Goal: Communication & Community: Ask a question

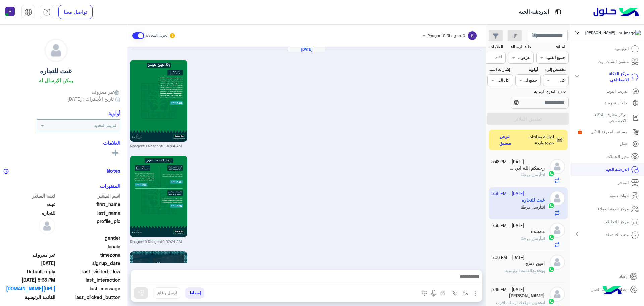
scroll to position [253, 0]
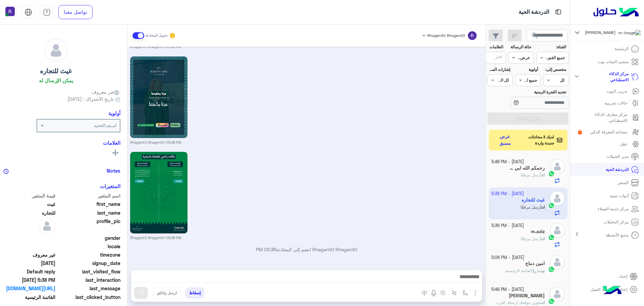
drag, startPoint x: 0, startPoint y: 0, endPoint x: 517, endPoint y: 139, distance: 535.8
click at [517, 139] on button "عرض مسبق" at bounding box center [505, 140] width 23 height 16
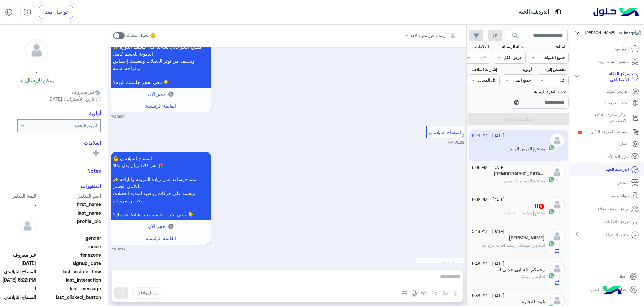
scroll to position [1500, 0]
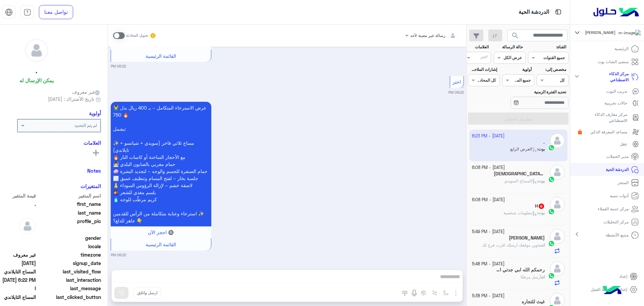
click at [541, 177] on div "سبحان الله وبحمده . 12" at bounding box center [508, 174] width 73 height 7
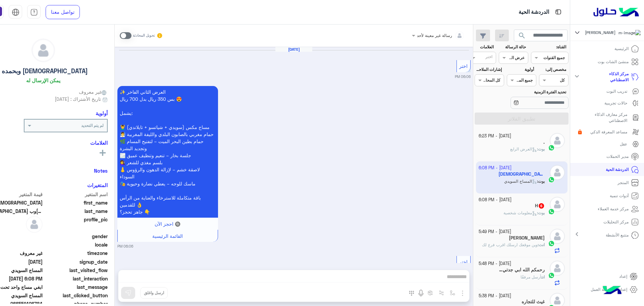
scroll to position [1184, 0]
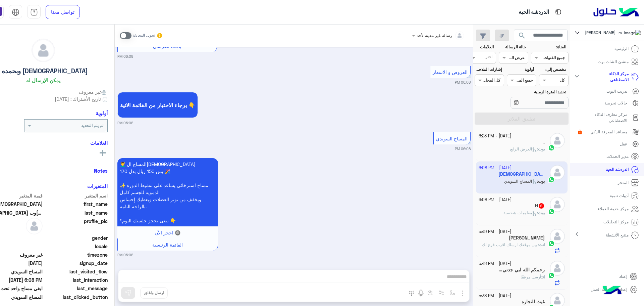
click at [131, 37] on span at bounding box center [126, 35] width 12 height 7
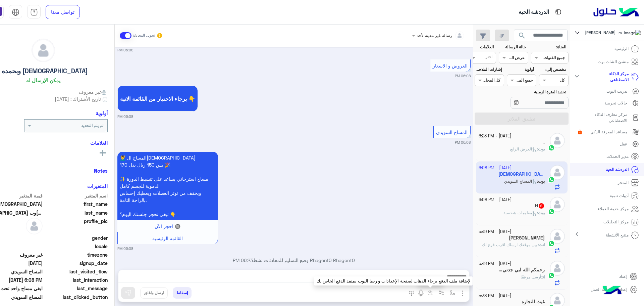
scroll to position [1201, 0]
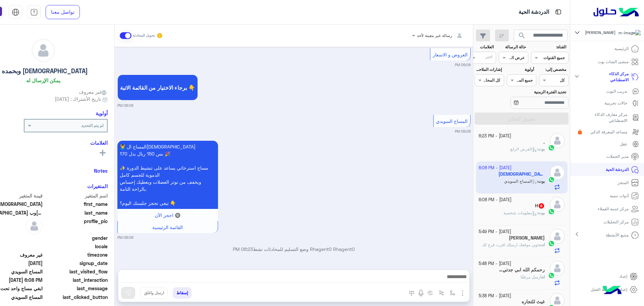
click at [466, 293] on img "button" at bounding box center [462, 293] width 8 height 8
click at [466, 283] on button "الصور" at bounding box center [452, 277] width 29 height 13
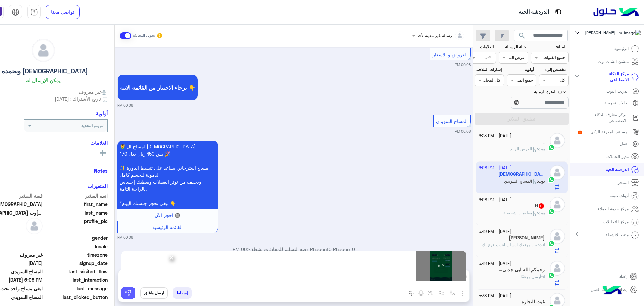
click at [131, 294] on img at bounding box center [128, 292] width 7 height 7
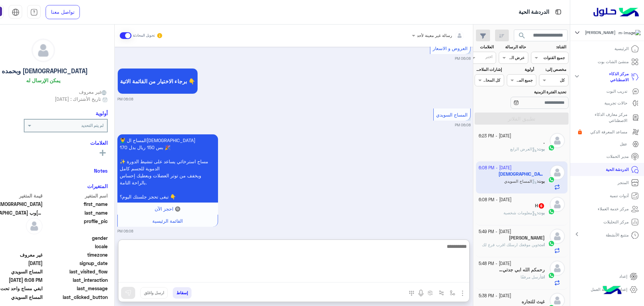
paste textarea "**********"
type textarea "**********"
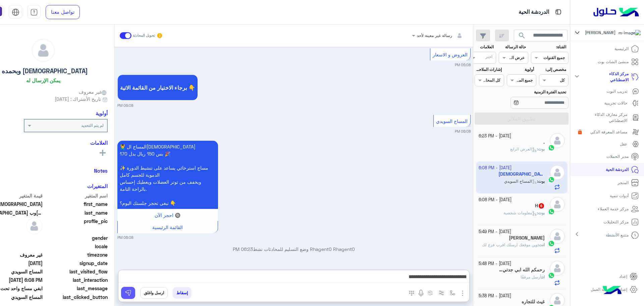
click at [135, 291] on button at bounding box center [128, 292] width 14 height 12
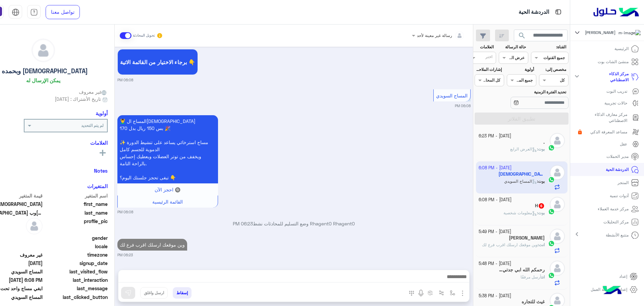
scroll to position [1227, 0]
click at [524, 204] on div "H 6" at bounding box center [512, 206] width 66 height 7
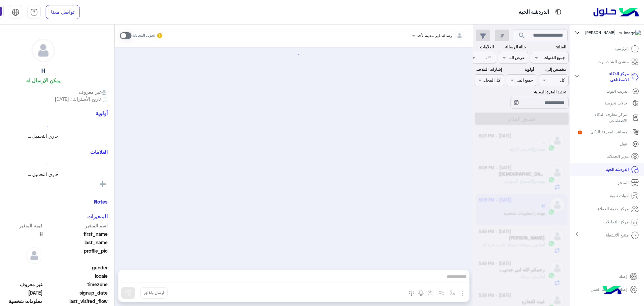
scroll to position [312, 0]
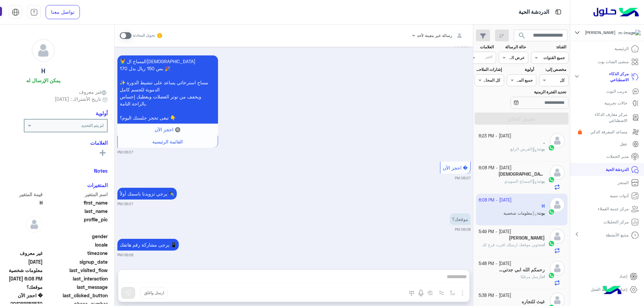
click at [131, 35] on span at bounding box center [126, 35] width 12 height 7
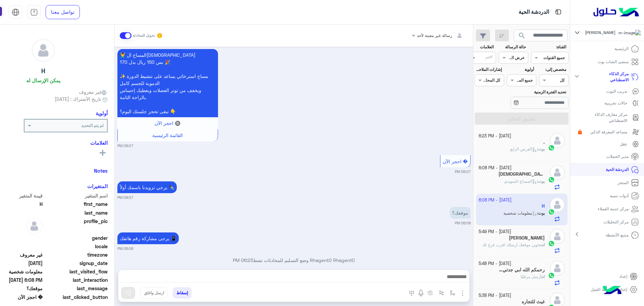
scroll to position [329, 0]
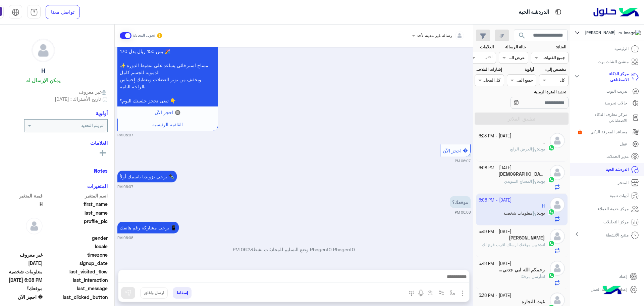
click at [466, 292] on img "button" at bounding box center [462, 293] width 8 height 8
click at [466, 284] on button "الصور" at bounding box center [452, 277] width 29 height 13
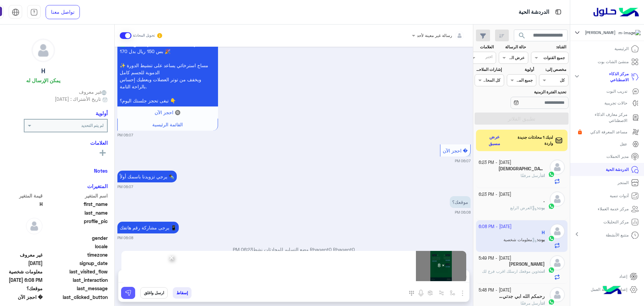
click at [131, 292] on img at bounding box center [128, 292] width 7 height 7
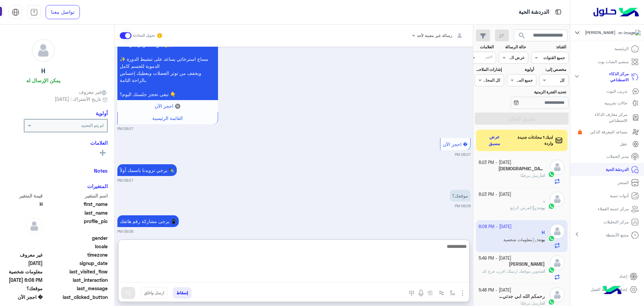
paste textarea "**********"
type textarea "**********"
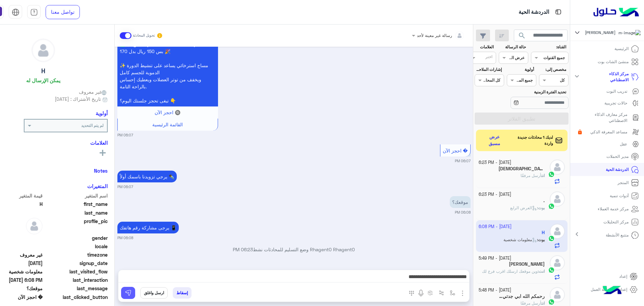
click at [131, 294] on img at bounding box center [128, 292] width 7 height 7
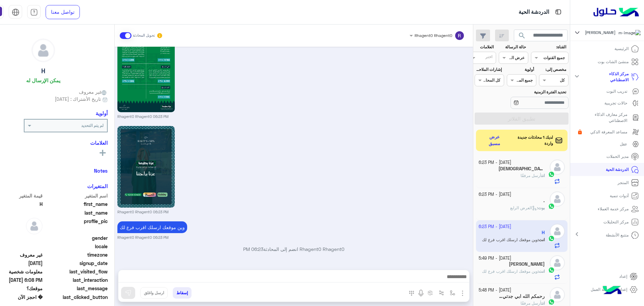
scroll to position [1135, 0]
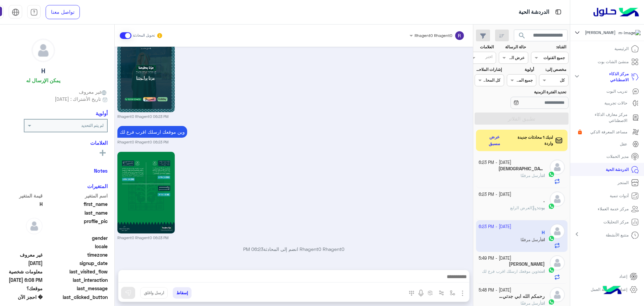
click at [541, 176] on span "أرسل مرفقًا" at bounding box center [530, 175] width 21 height 5
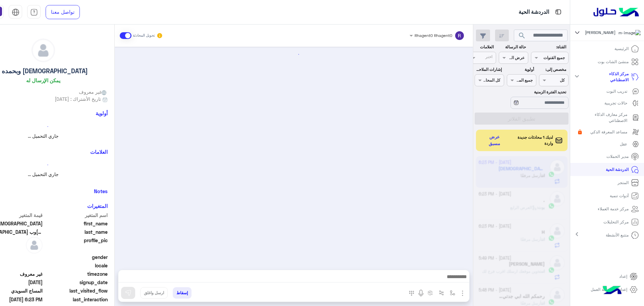
scroll to position [1185, 0]
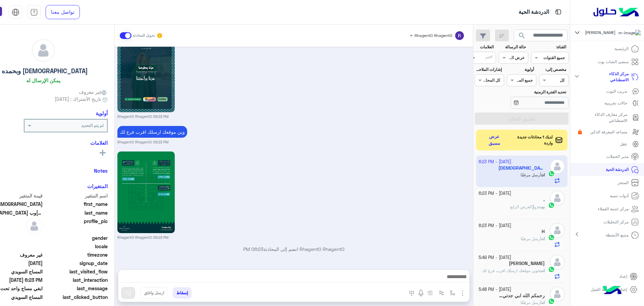
click at [508, 139] on button "عرض مسبق" at bounding box center [494, 140] width 27 height 16
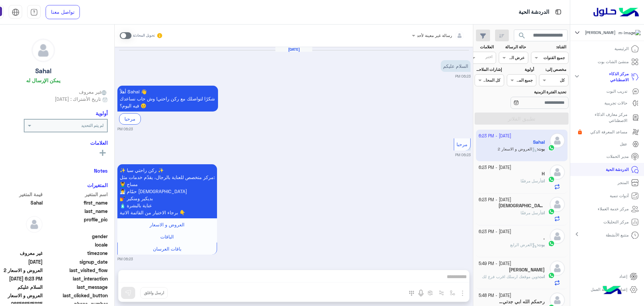
scroll to position [77, 0]
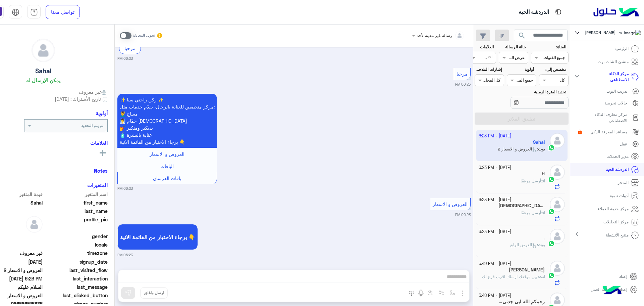
click at [131, 34] on span at bounding box center [126, 35] width 12 height 7
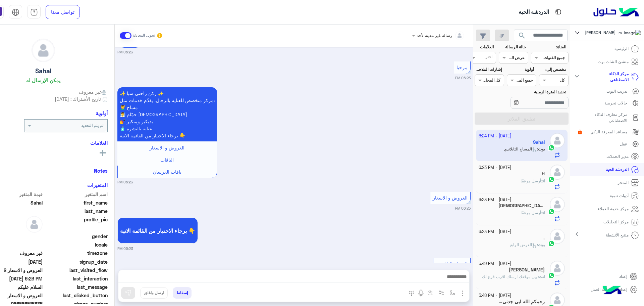
scroll to position [226, 0]
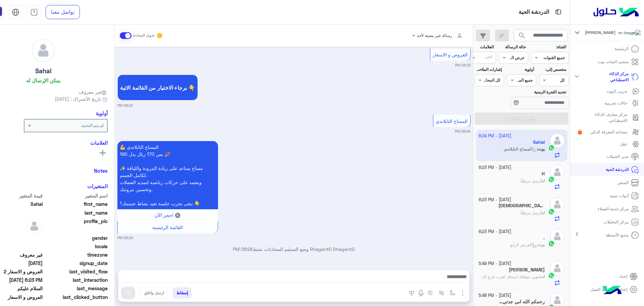
click at [466, 294] on img "button" at bounding box center [462, 293] width 8 height 8
click at [466, 277] on button "الصور" at bounding box center [452, 277] width 29 height 13
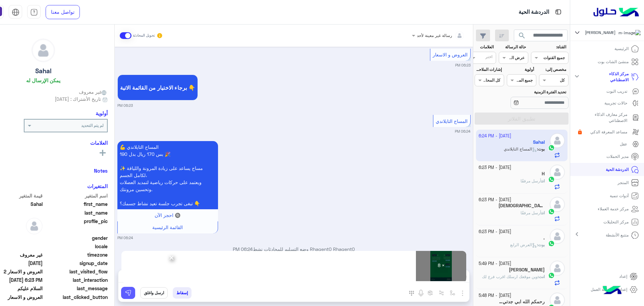
click at [131, 293] on img at bounding box center [128, 292] width 7 height 7
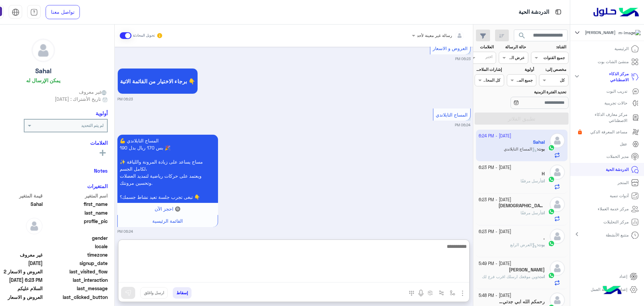
paste textarea "**********"
type textarea "**********"
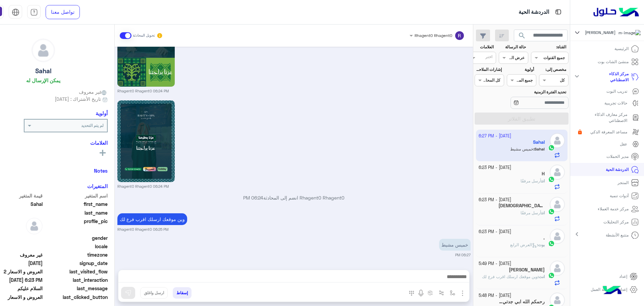
scroll to position [1057, 0]
click at [458, 290] on button "button" at bounding box center [452, 292] width 11 height 11
click at [458, 281] on div "أدخل اسم مجموعة الرسائل" at bounding box center [429, 278] width 58 height 12
click at [454, 252] on span "خميس مشيط" at bounding box center [439, 249] width 29 height 6
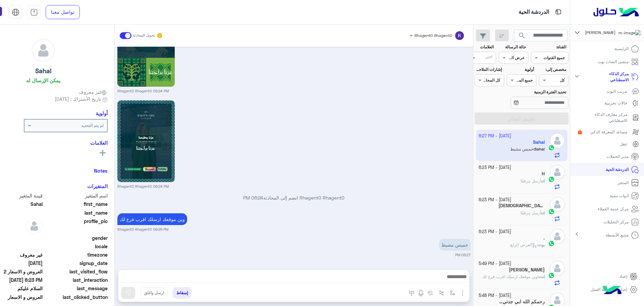
type textarea "*********"
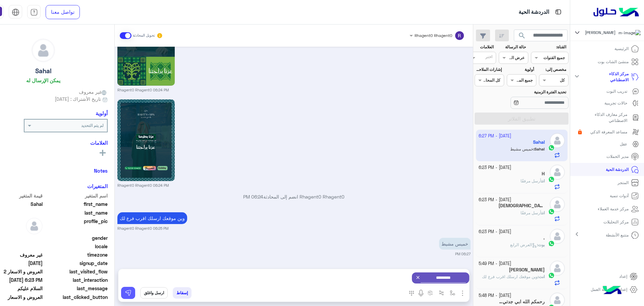
click at [135, 292] on button at bounding box center [128, 292] width 14 height 12
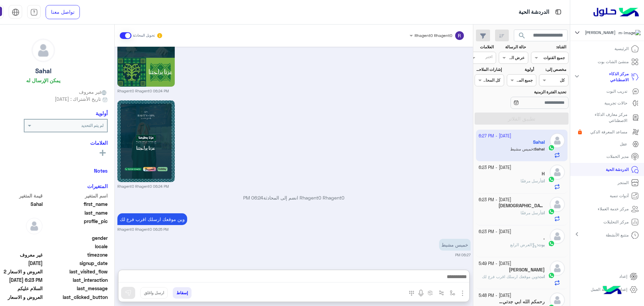
drag, startPoint x: 205, startPoint y: 275, endPoint x: 271, endPoint y: 228, distance: 81.2
click at [271, 228] on div "Sep 22, 2025 السلام عليكم 06:23 PM أهلاً Sahal 👋 شكرًا لتواصلك مع ركن راحتي! وش…" at bounding box center [294, 155] width 358 height 216
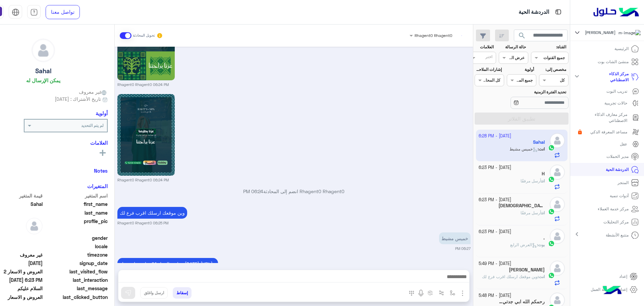
scroll to position [1114, 0]
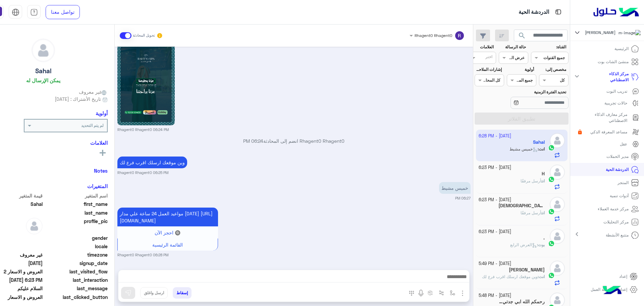
click at [545, 177] on div "H" at bounding box center [512, 174] width 66 height 7
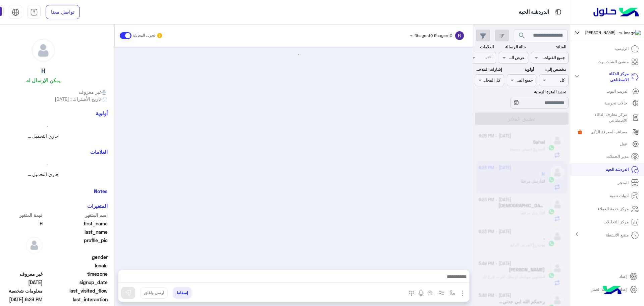
scroll to position [1031, 0]
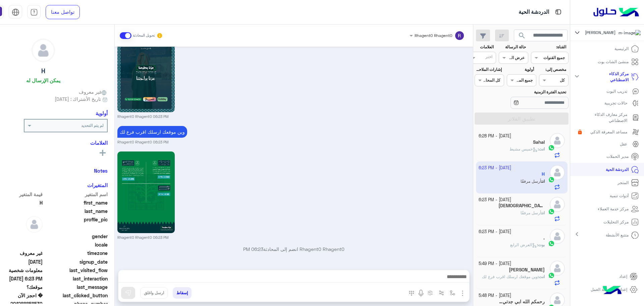
click at [539, 206] on h5 "سبحان الله وبحمده ." at bounding box center [521, 206] width 46 height 6
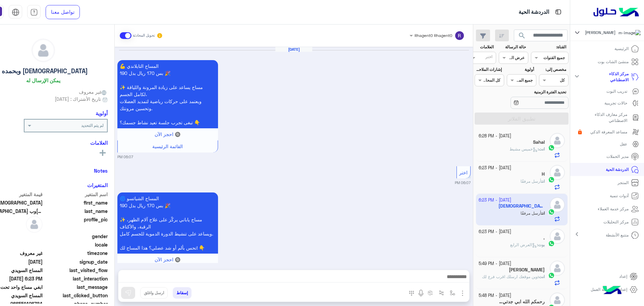
scroll to position [1185, 0]
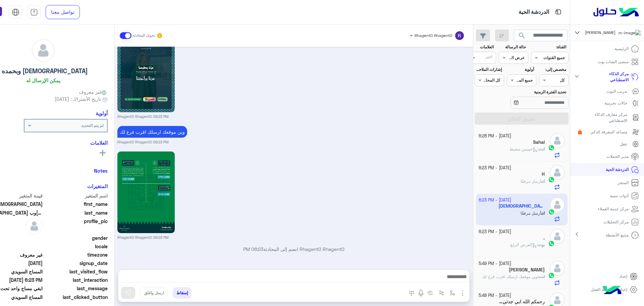
click at [511, 229] on small "22 September - 6:23 PM" at bounding box center [495, 231] width 33 height 6
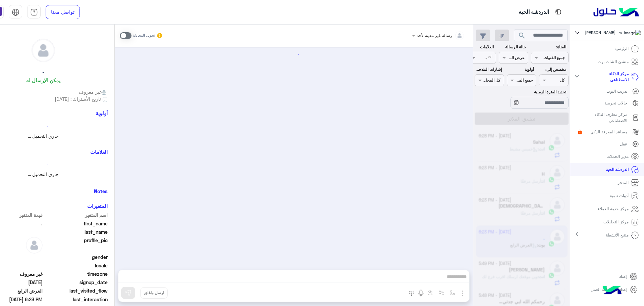
scroll to position [1130, 0]
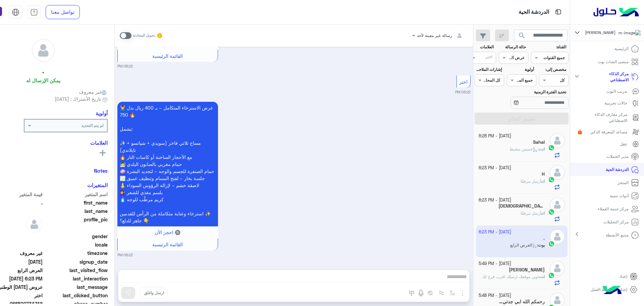
click at [534, 148] on span "خميس مشيط" at bounding box center [523, 148] width 28 height 5
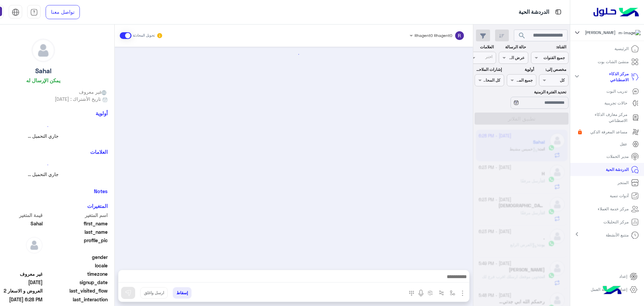
scroll to position [1089, 0]
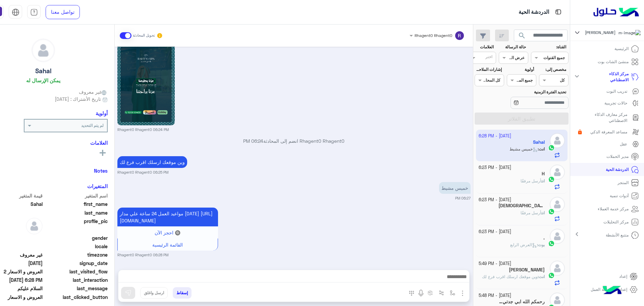
click at [541, 178] on span "أرسل مرفقًا" at bounding box center [530, 180] width 21 height 5
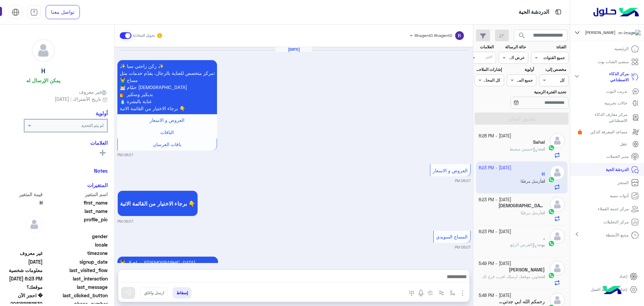
scroll to position [1031, 0]
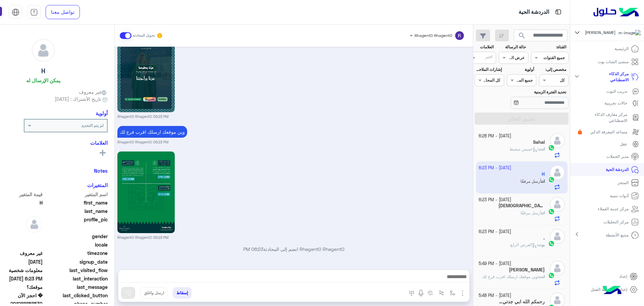
click at [538, 149] on icon at bounding box center [535, 149] width 5 height 5
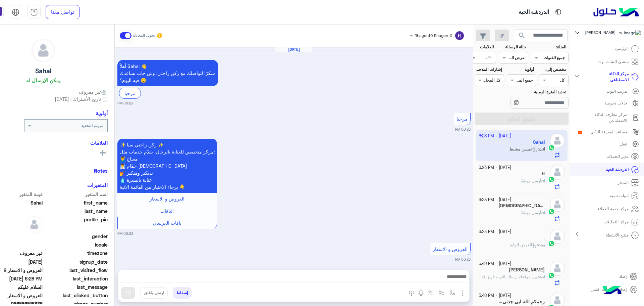
scroll to position [1089, 0]
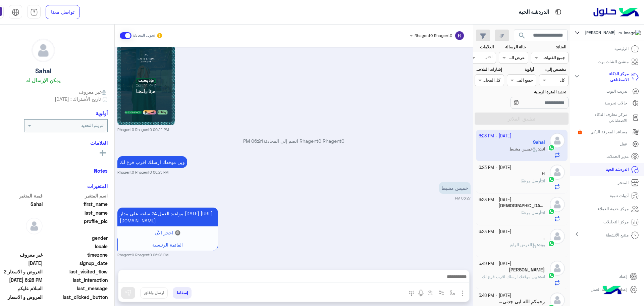
click at [540, 173] on div "H" at bounding box center [512, 174] width 66 height 7
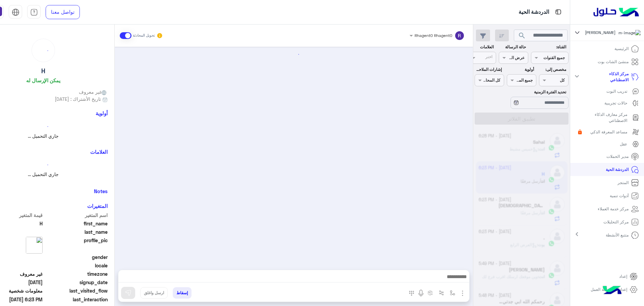
scroll to position [1031, 0]
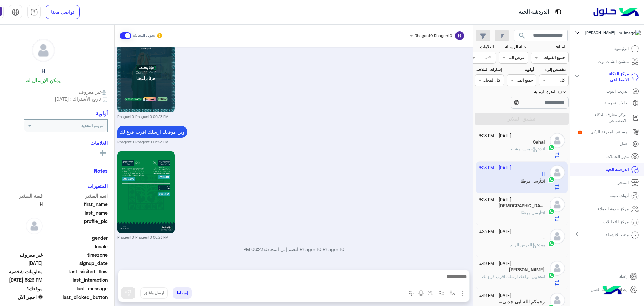
click at [435, 145] on div "Sep 22, 2025 ✨ ركن راحتي سبا ✨ مركز متخصص للعناية بالرجال، يقدّم خدمات مثل: 💆‍♂…" at bounding box center [294, 155] width 358 height 216
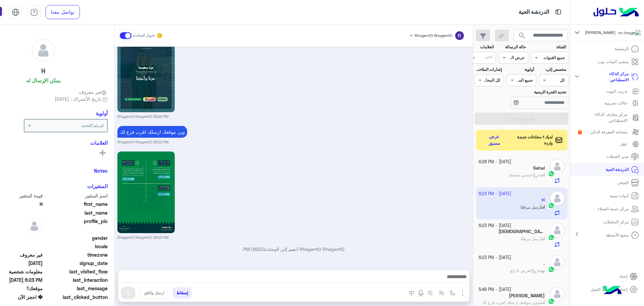
click at [508, 142] on button "عرض مسبق" at bounding box center [494, 140] width 27 height 16
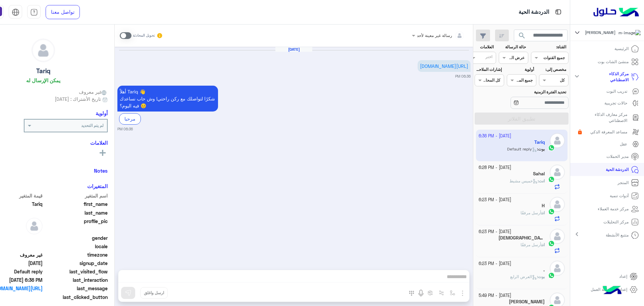
click at [131, 37] on span at bounding box center [126, 35] width 12 height 7
click at [466, 290] on img "button" at bounding box center [462, 293] width 8 height 8
click at [456, 282] on span "الصور" at bounding box center [449, 278] width 12 height 8
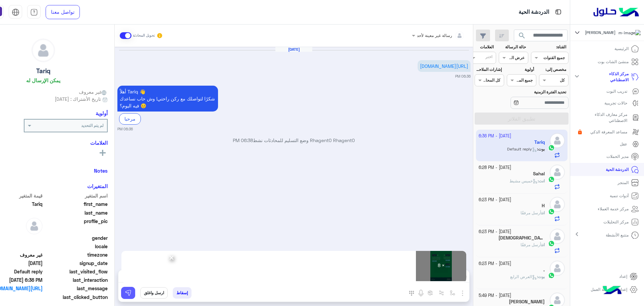
click at [131, 291] on img at bounding box center [128, 292] width 7 height 7
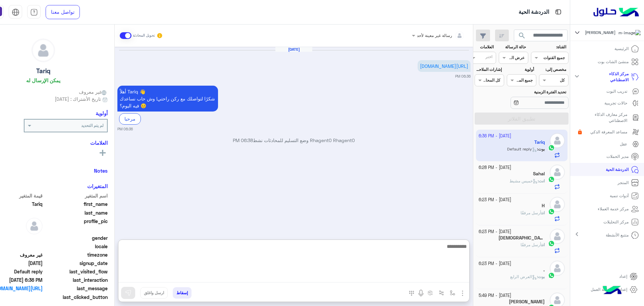
paste textarea "**********"
type textarea "**********"
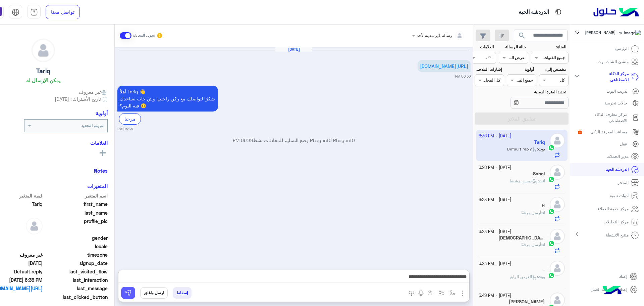
click at [131, 293] on img at bounding box center [128, 292] width 7 height 7
click at [543, 177] on div "Sahal" at bounding box center [512, 174] width 66 height 7
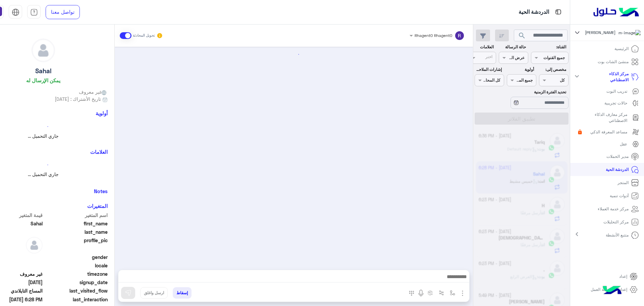
scroll to position [1089, 0]
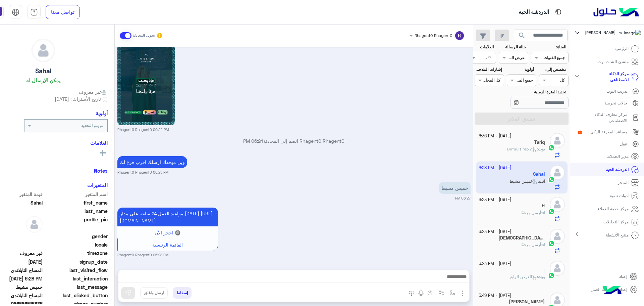
click at [545, 210] on p "انت أرسل مرفقًا" at bounding box center [532, 213] width 24 height 6
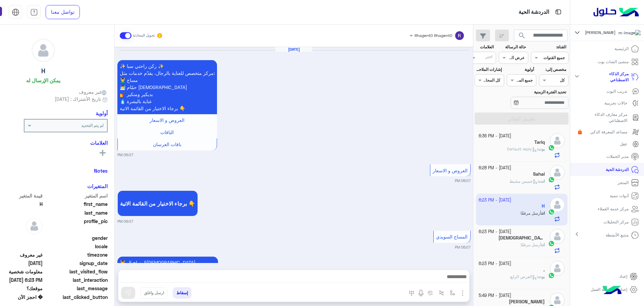
scroll to position [1031, 0]
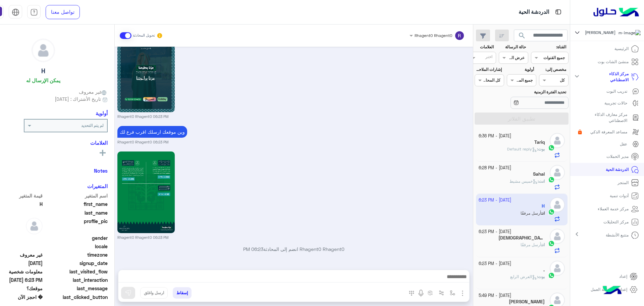
click at [539, 142] on div "Tariq" at bounding box center [512, 142] width 66 height 7
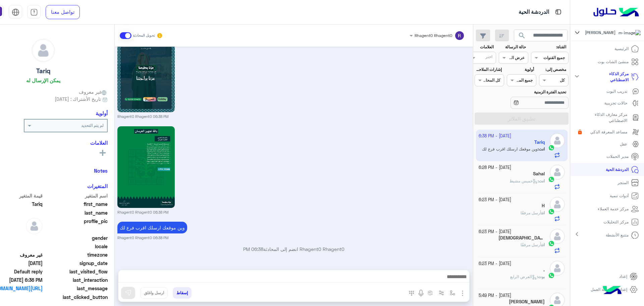
scroll to position [697, 0]
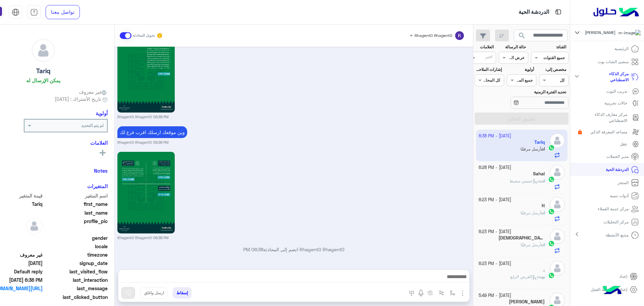
click at [534, 178] on span "انت : خميس مشيط" at bounding box center [526, 180] width 35 height 5
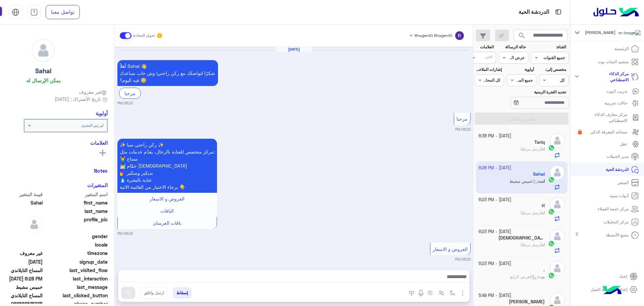
scroll to position [1089, 0]
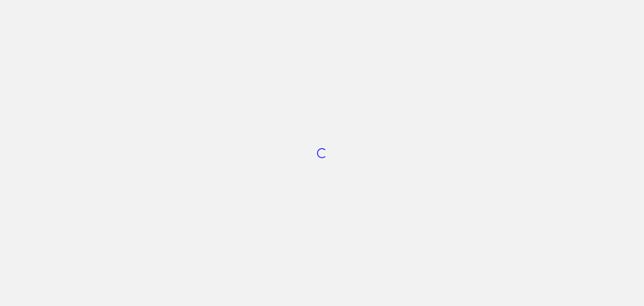
scroll to position [253, 0]
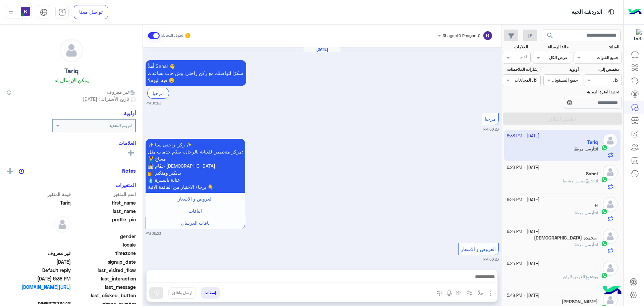
scroll to position [1990, 0]
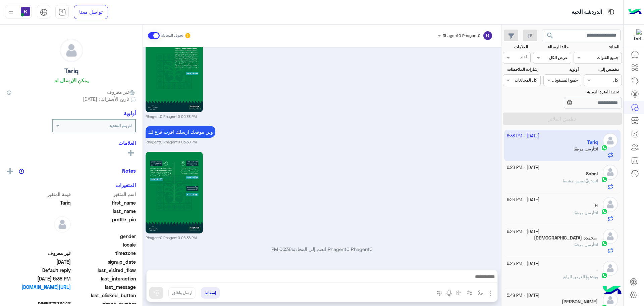
click at [578, 177] on div "Sahal" at bounding box center [552, 174] width 91 height 7
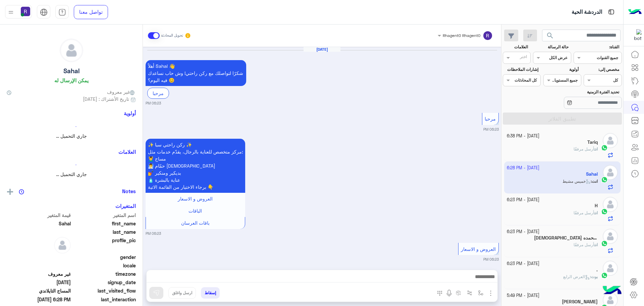
scroll to position [1089, 0]
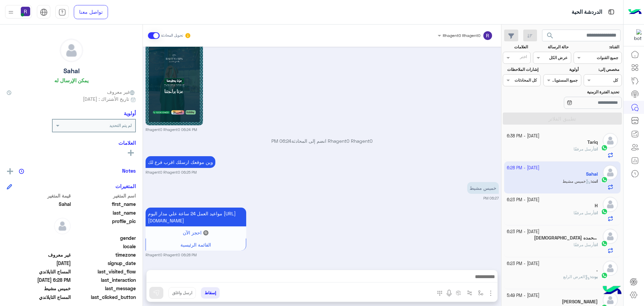
click at [566, 152] on div "انت أرسل مرفقًا" at bounding box center [552, 152] width 91 height 12
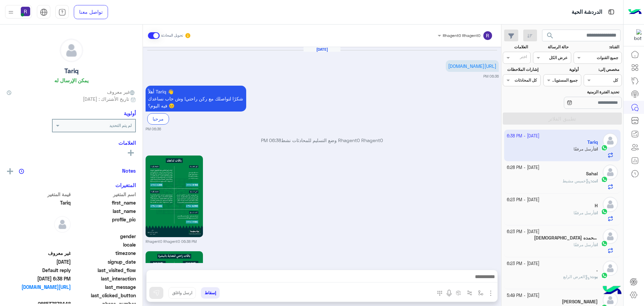
scroll to position [697, 0]
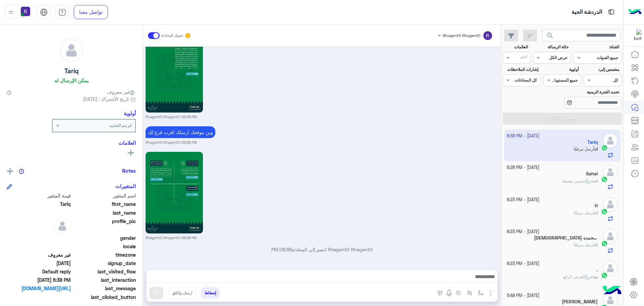
click at [586, 176] on div "Sahal" at bounding box center [552, 174] width 91 height 7
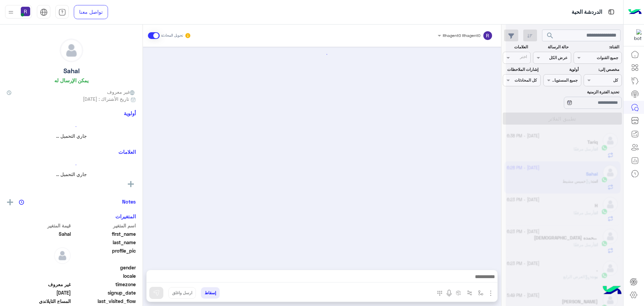
scroll to position [1089, 0]
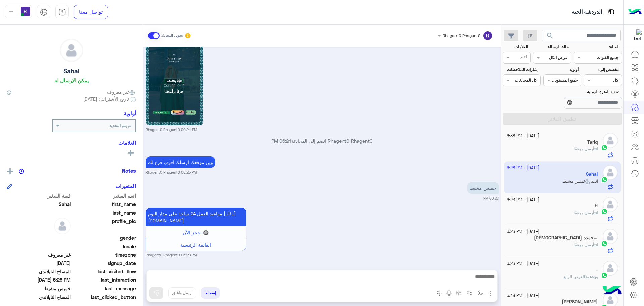
click at [574, 149] on span "أرسل مرفقًا" at bounding box center [583, 148] width 21 height 5
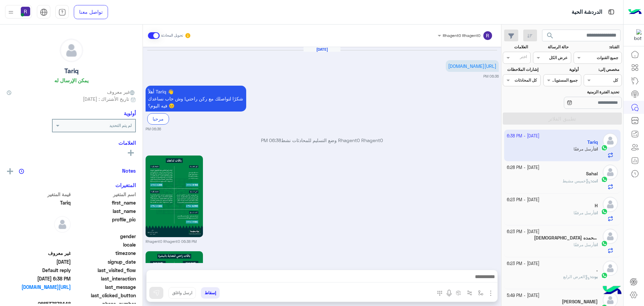
scroll to position [697, 0]
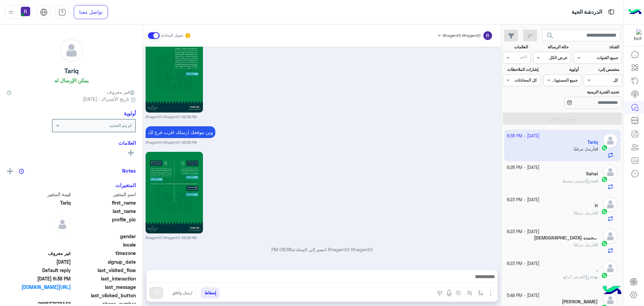
click at [570, 181] on span "خميس مشيط" at bounding box center [576, 180] width 28 height 5
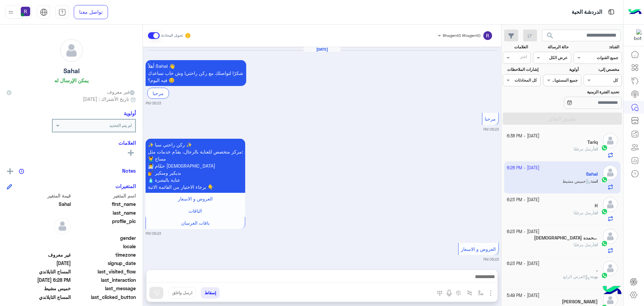
scroll to position [1089, 0]
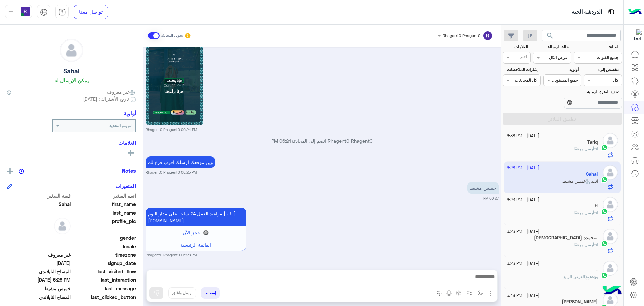
click at [561, 209] on div "H" at bounding box center [552, 206] width 91 height 7
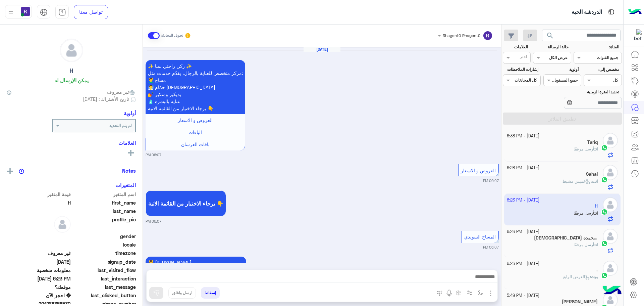
scroll to position [1031, 0]
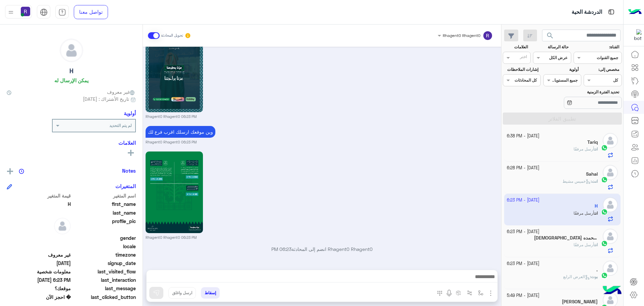
click at [580, 149] on span "أرسل مرفقًا" at bounding box center [583, 148] width 21 height 5
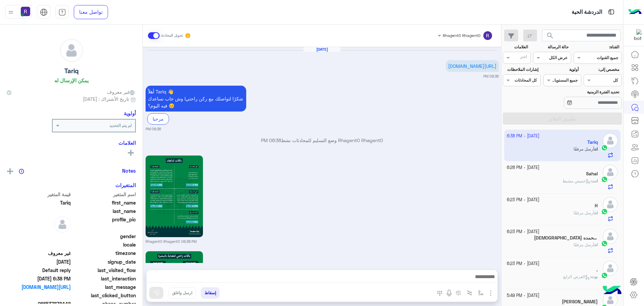
scroll to position [697, 0]
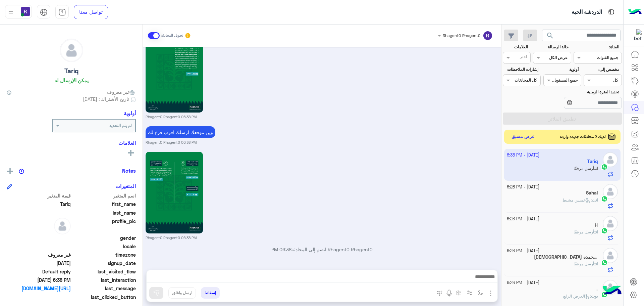
click at [529, 137] on button "عرض مسبق" at bounding box center [523, 136] width 28 height 9
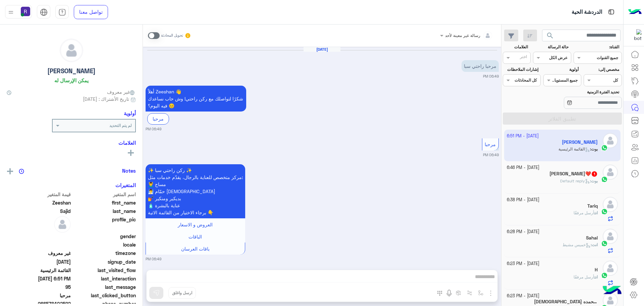
scroll to position [417, 0]
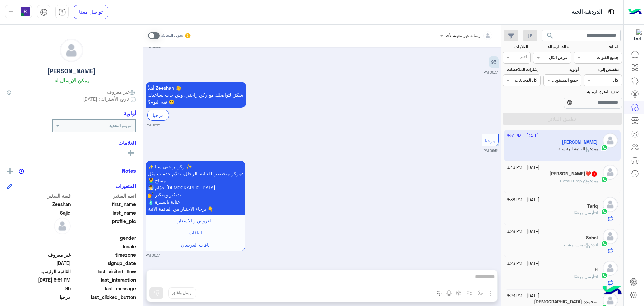
click at [158, 36] on span at bounding box center [154, 35] width 12 height 7
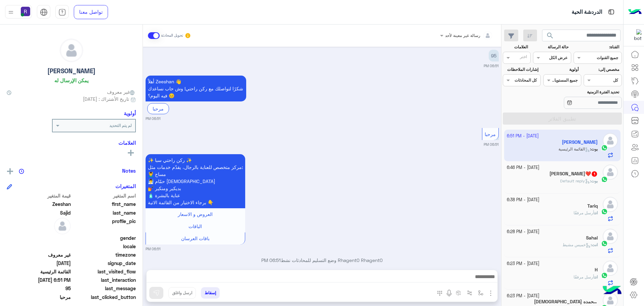
scroll to position [434, 0]
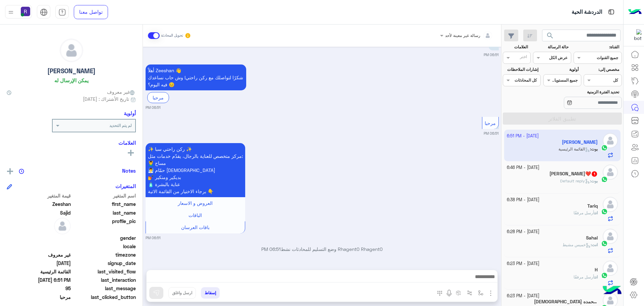
click at [489, 289] on img "button" at bounding box center [491, 293] width 8 height 8
click at [481, 278] on span "الصور" at bounding box center [478, 278] width 12 height 8
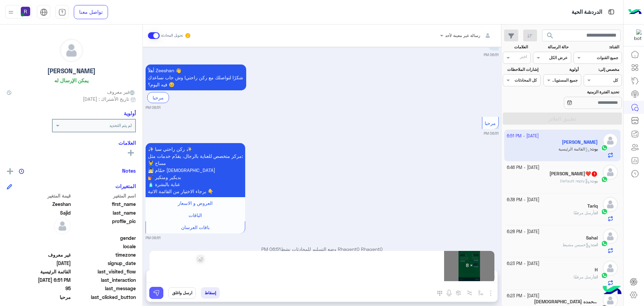
click at [159, 293] on img at bounding box center [156, 292] width 7 height 7
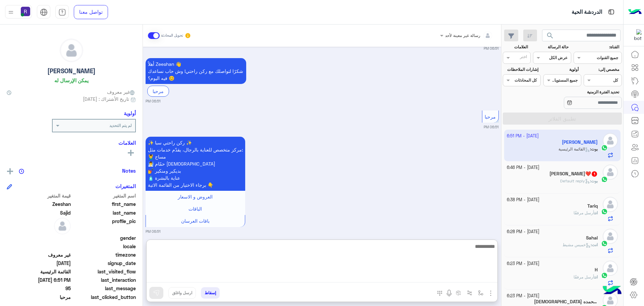
paste textarea "**********"
type textarea "**********"
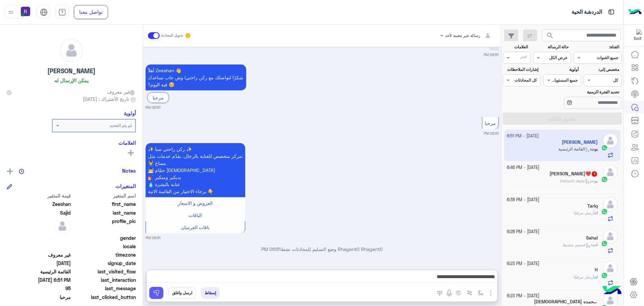
click at [156, 292] on img at bounding box center [156, 292] width 7 height 7
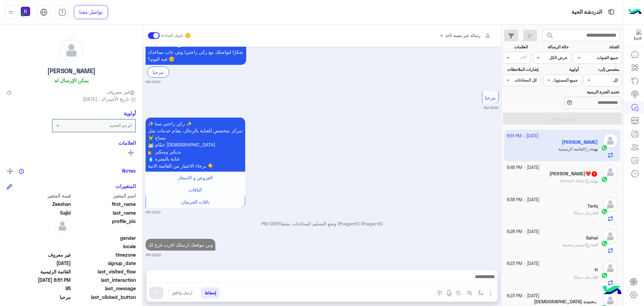
scroll to position [460, 0]
click at [547, 179] on div "بوت : Default reply" at bounding box center [552, 184] width 91 height 12
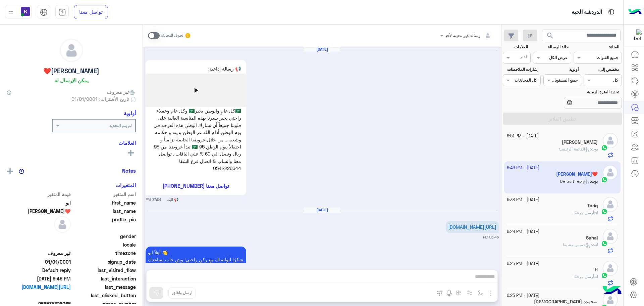
scroll to position [35, 0]
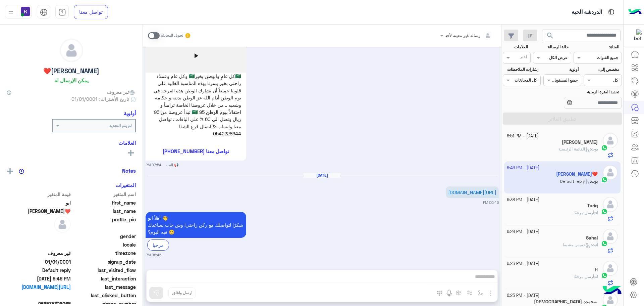
click at [156, 36] on span at bounding box center [154, 35] width 12 height 7
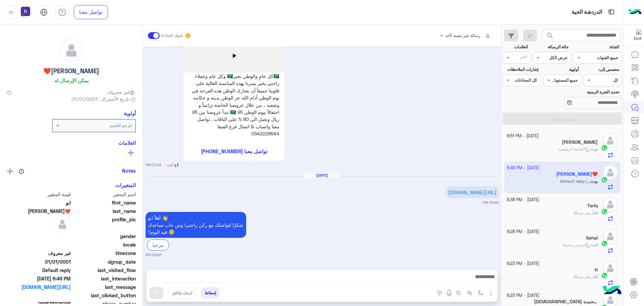
scroll to position [52, 0]
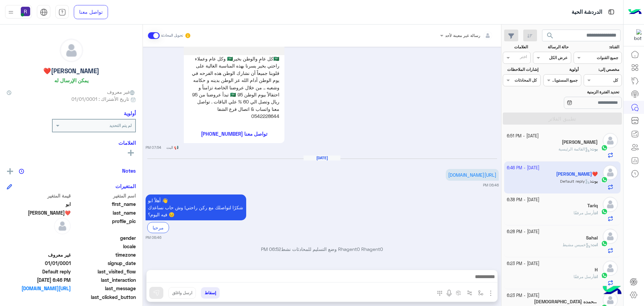
click at [491, 294] on img "button" at bounding box center [491, 293] width 8 height 8
click at [481, 283] on button "الصور" at bounding box center [480, 277] width 29 height 13
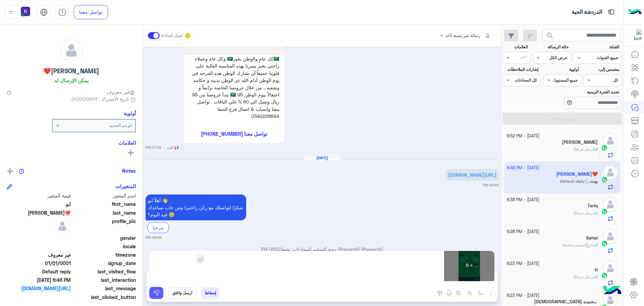
click at [159, 291] on img at bounding box center [156, 292] width 7 height 7
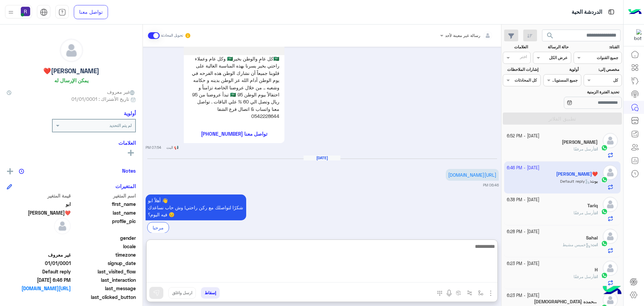
paste textarea "**********"
type textarea "**********"
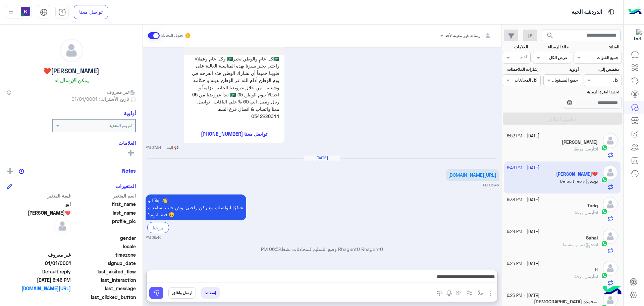
click at [155, 291] on img at bounding box center [156, 292] width 7 height 7
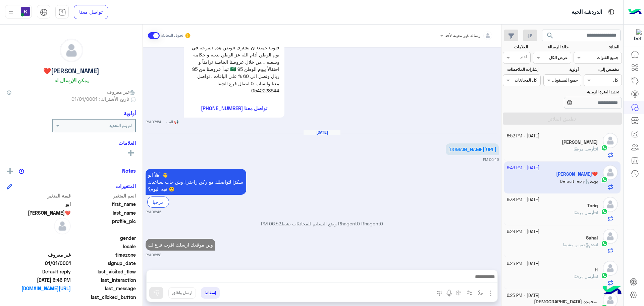
scroll to position [77, 0]
click at [549, 207] on div "Tariq" at bounding box center [552, 206] width 91 height 7
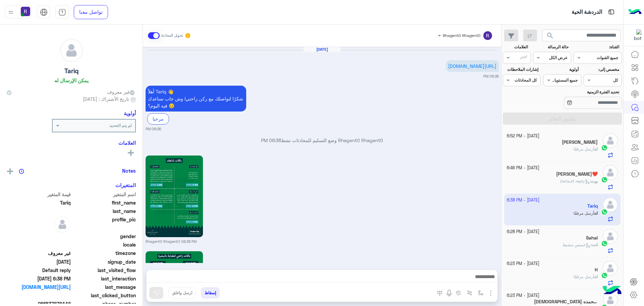
scroll to position [697, 0]
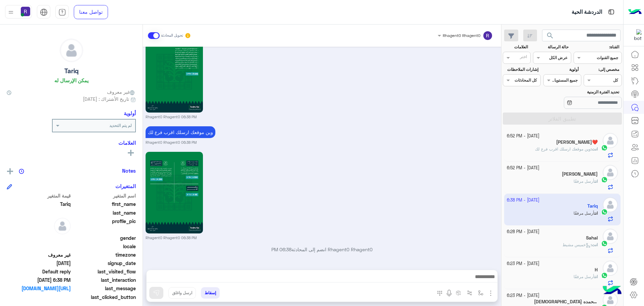
click at [560, 151] on span "وين موقعك ارسلك اقرب فرع لك" at bounding box center [563, 148] width 56 height 5
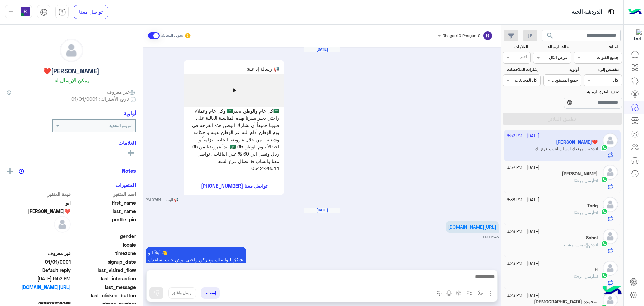
scroll to position [875, 0]
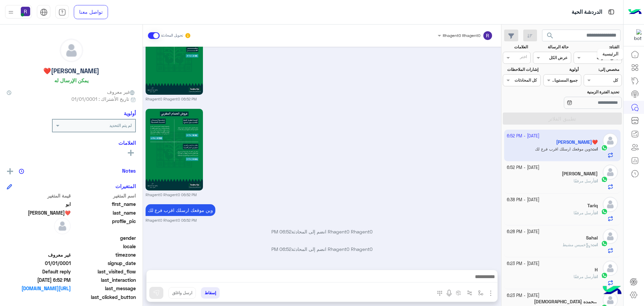
click at [632, 56] on icon at bounding box center [635, 54] width 8 height 8
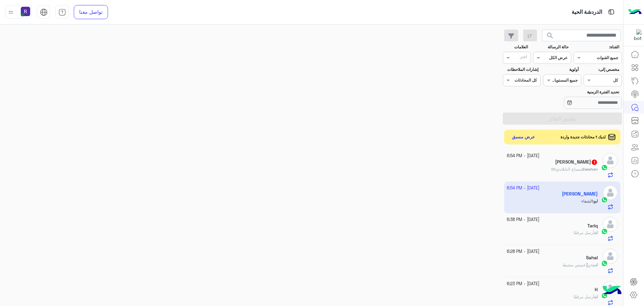
scroll to position [900, 0]
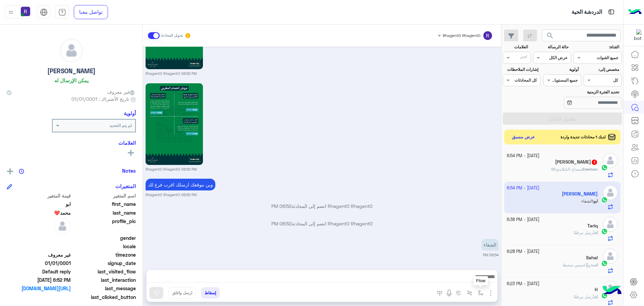
click at [482, 288] on button "button" at bounding box center [480, 292] width 11 height 11
click at [477, 279] on input "text" at bounding box center [466, 277] width 34 height 6
click at [469, 259] on div "الشفا" at bounding box center [457, 257] width 58 height 13
type textarea "*****"
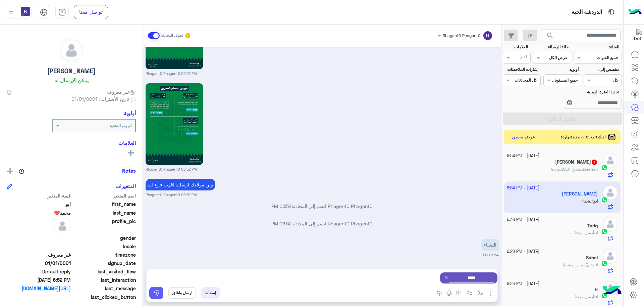
click at [153, 295] on img at bounding box center [156, 292] width 7 height 7
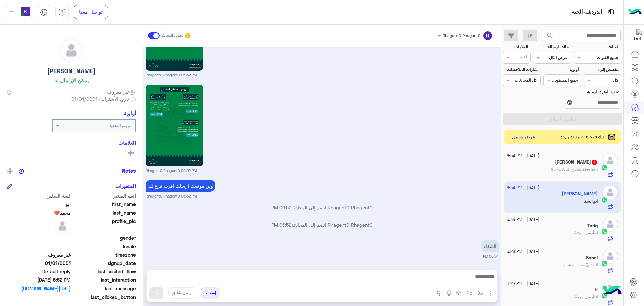
scroll to position [900, 0]
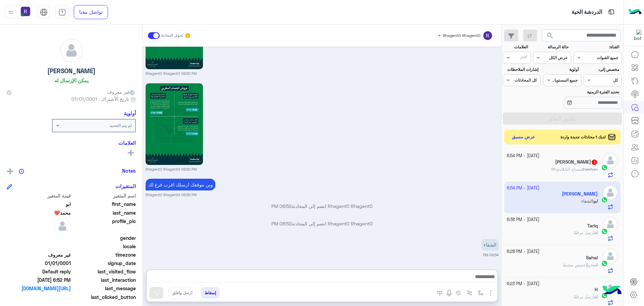
drag, startPoint x: 243, startPoint y: 276, endPoint x: 346, endPoint y: 170, distance: 147.5
click at [346, 170] on small "Rhagent0 Rhagent0 06:52 PM" at bounding box center [322, 168] width 353 height 5
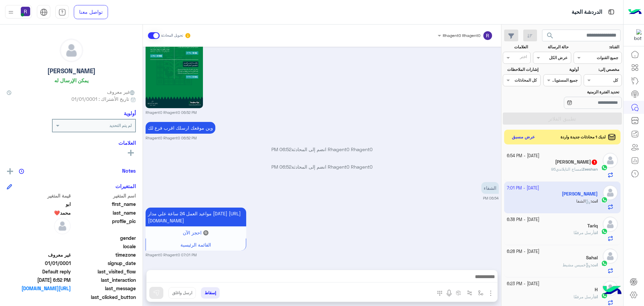
click at [578, 167] on span "مساج التايلاندي95" at bounding box center [566, 168] width 30 height 5
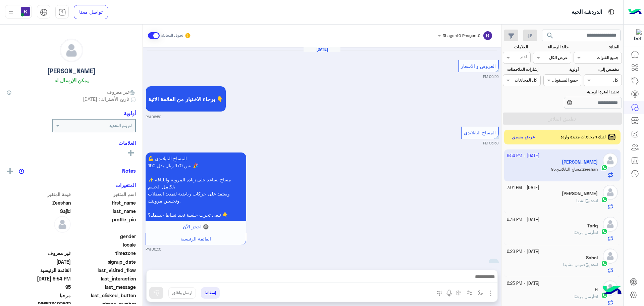
scroll to position [1057, 0]
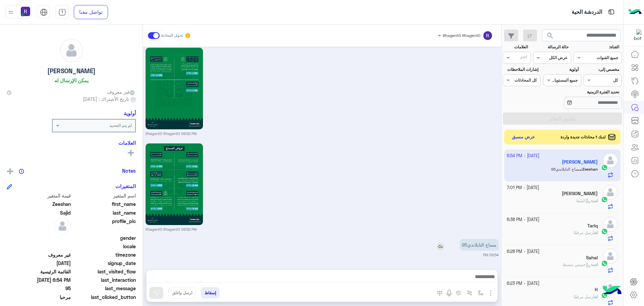
click at [441, 244] on img at bounding box center [440, 246] width 8 height 8
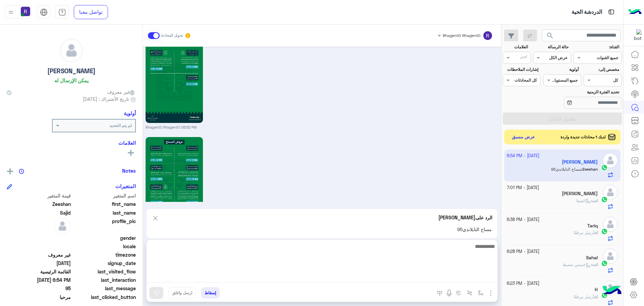
click at [426, 276] on textarea at bounding box center [322, 262] width 351 height 40
type textarea "**"
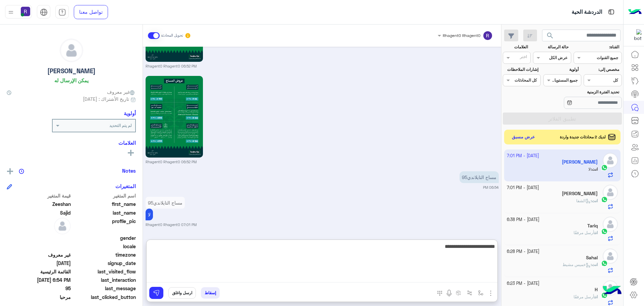
type textarea "**********"
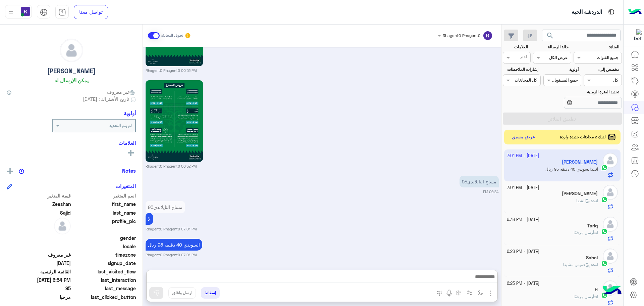
click at [363, 237] on div "السويدي 40 دقيقه 95 ريال Rhagent0 Rhagent0 07:01 PM" at bounding box center [322, 247] width 353 height 20
click at [531, 136] on button "عرض مسبق" at bounding box center [523, 136] width 28 height 9
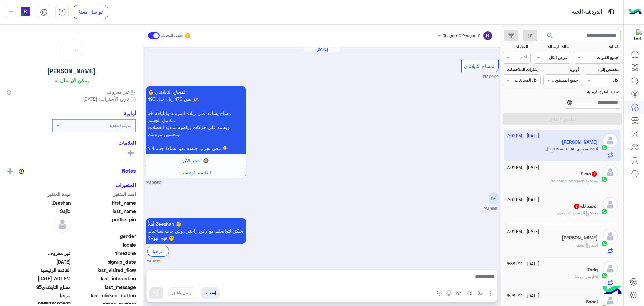
scroll to position [1048, 0]
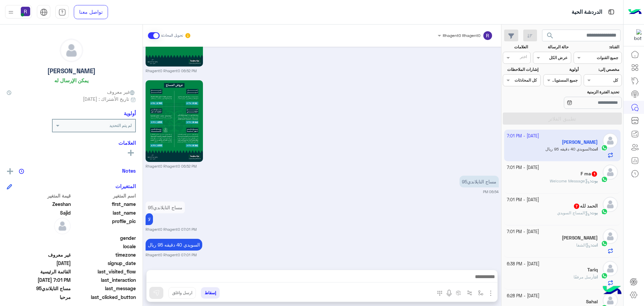
click at [569, 233] on div "[DATE] - 7:01 PM" at bounding box center [552, 231] width 91 height 6
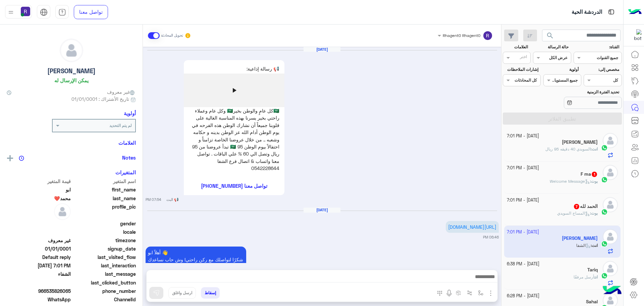
scroll to position [964, 0]
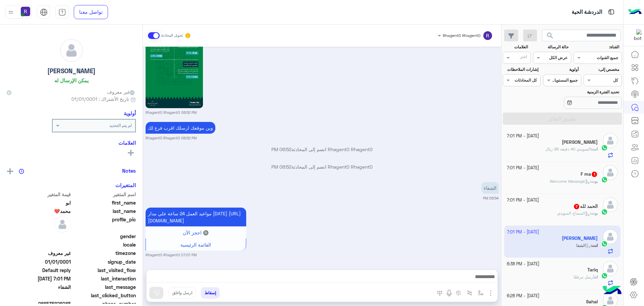
click at [521, 206] on div "الحمد لله 7" at bounding box center [552, 206] width 91 height 7
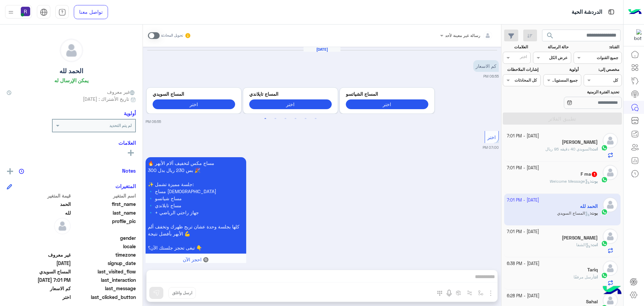
scroll to position [492, 0]
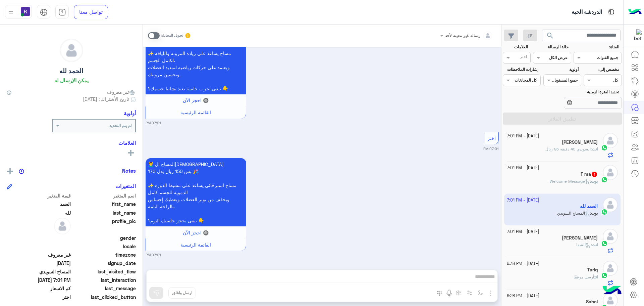
click at [157, 38] on span at bounding box center [154, 35] width 12 height 7
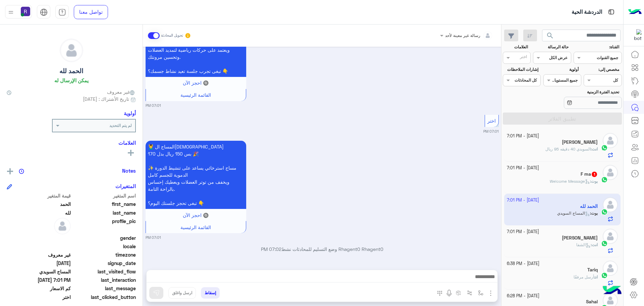
click at [489, 292] on img "button" at bounding box center [491, 293] width 8 height 8
click at [483, 279] on span "الصور" at bounding box center [478, 278] width 12 height 8
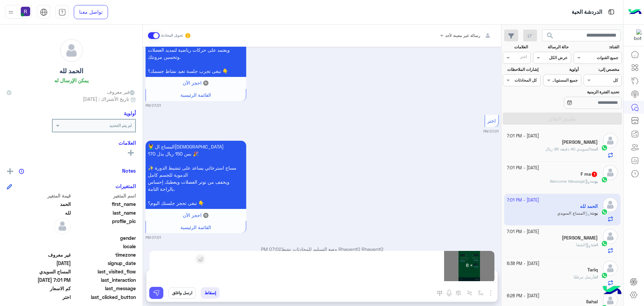
click at [159, 296] on button at bounding box center [156, 292] width 14 height 12
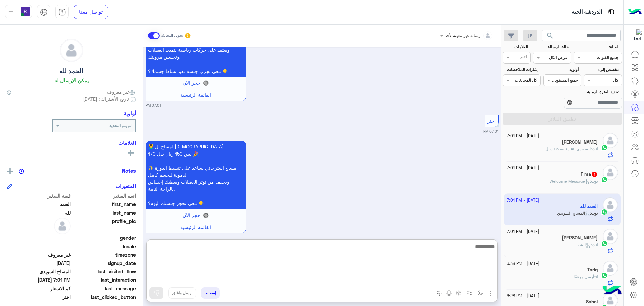
paste textarea "**********"
type textarea "**********"
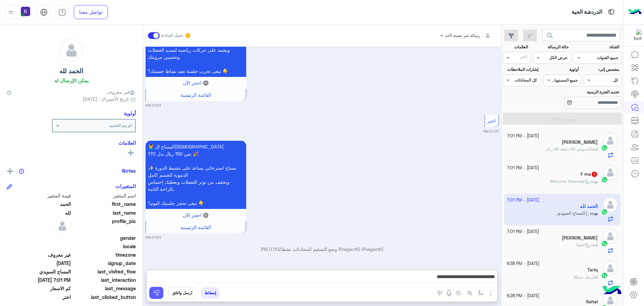
click at [157, 292] on img at bounding box center [156, 292] width 7 height 7
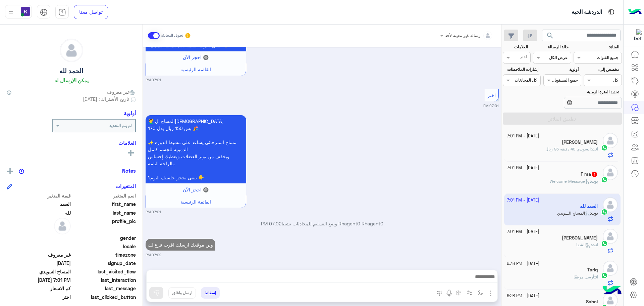
click at [564, 175] on div "F ma 1" at bounding box center [552, 174] width 91 height 7
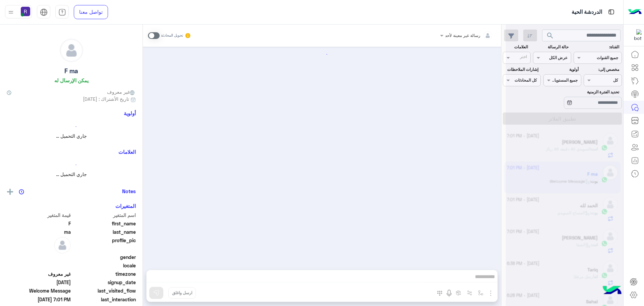
scroll to position [218, 0]
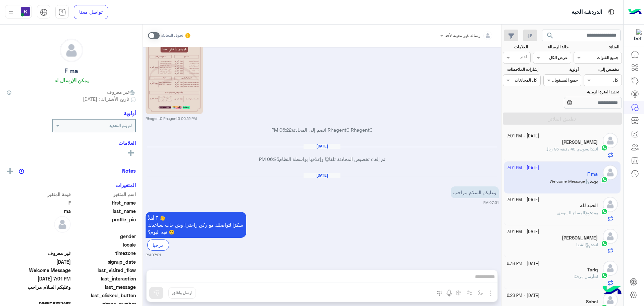
click at [154, 36] on span at bounding box center [154, 35] width 12 height 7
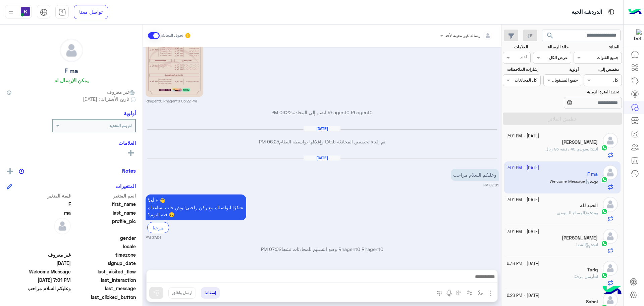
drag, startPoint x: 491, startPoint y: 292, endPoint x: 487, endPoint y: 290, distance: 4.8
click at [491, 292] on img "button" at bounding box center [491, 293] width 8 height 8
click at [473, 275] on span "الصور" at bounding box center [478, 278] width 12 height 8
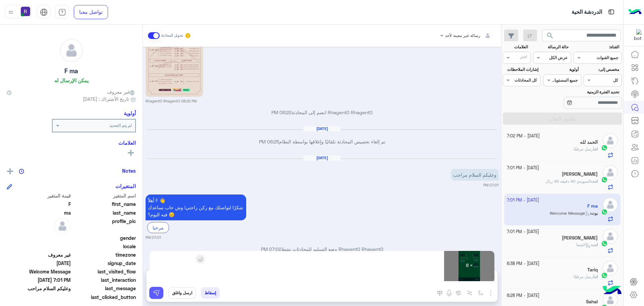
click at [160, 292] on button at bounding box center [156, 292] width 14 height 12
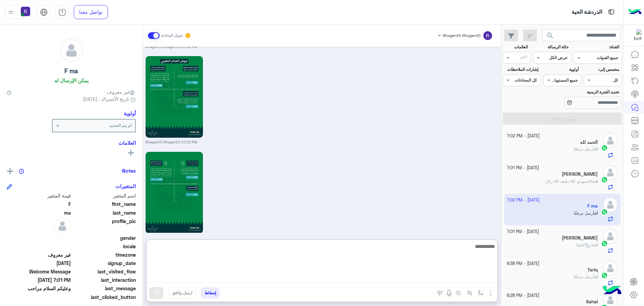
scroll to position [1029, 0]
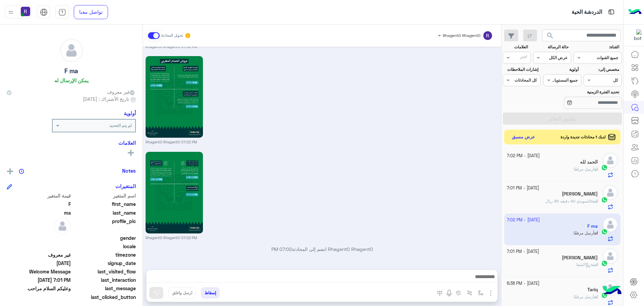
drag, startPoint x: 216, startPoint y: 274, endPoint x: 420, endPoint y: 170, distance: 228.3
click at [420, 170] on div "Rhagent0 Rhagent0 07:02 PM" at bounding box center [322, 195] width 353 height 90
click at [526, 136] on button "عرض مسبق" at bounding box center [523, 136] width 28 height 9
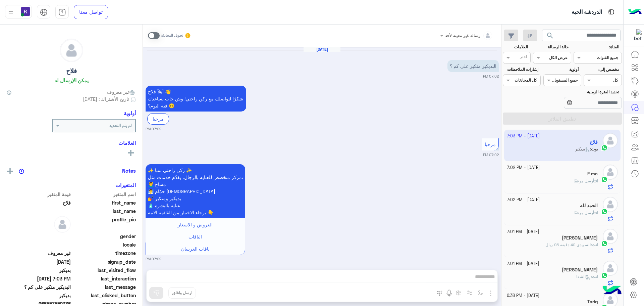
scroll to position [230, 0]
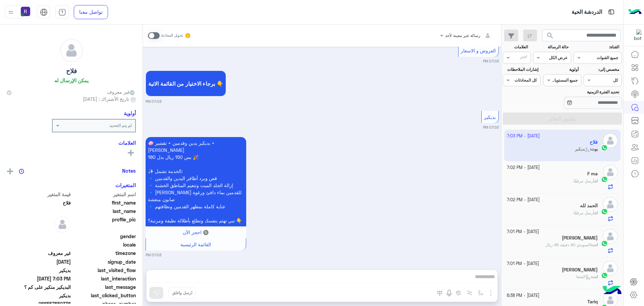
click at [156, 35] on span at bounding box center [154, 35] width 12 height 7
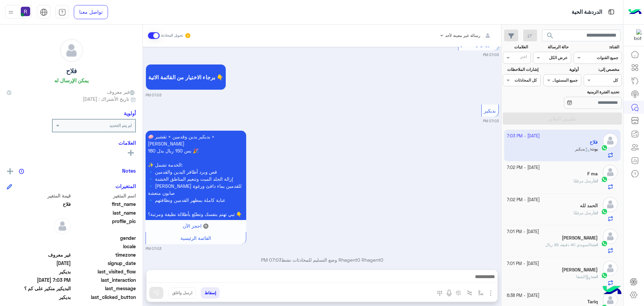
scroll to position [247, 0]
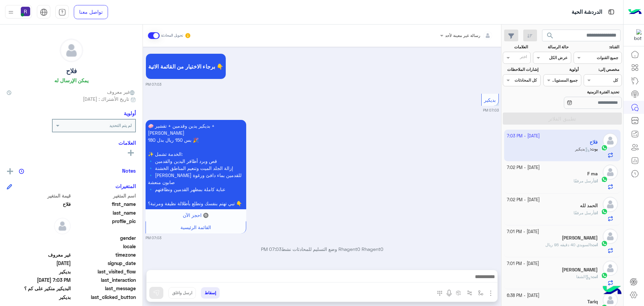
click at [492, 290] on img "button" at bounding box center [491, 293] width 8 height 8
click at [486, 281] on button "الصور" at bounding box center [480, 277] width 29 height 13
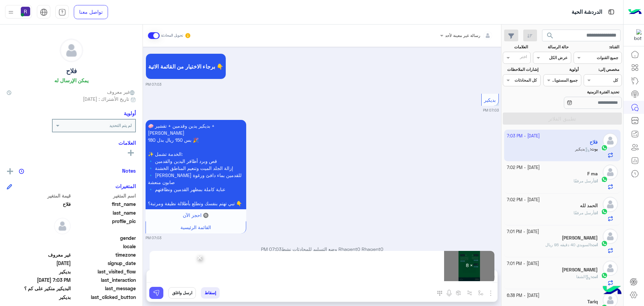
click at [158, 293] on img at bounding box center [156, 292] width 7 height 7
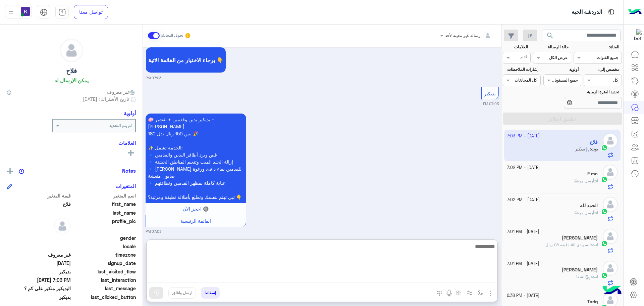
paste textarea "**********"
type textarea "**********"
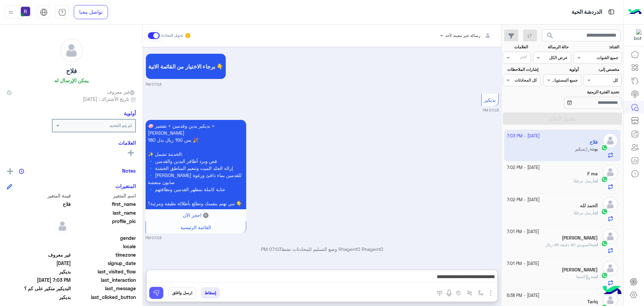
click at [161, 293] on button at bounding box center [156, 292] width 14 height 12
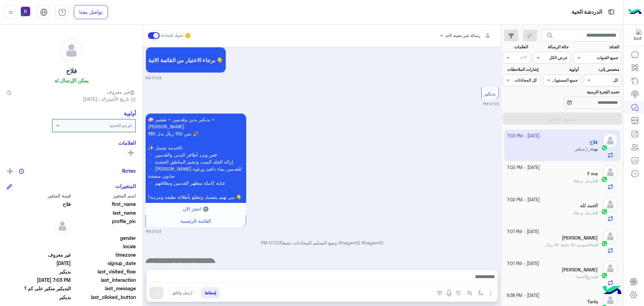
scroll to position [273, 0]
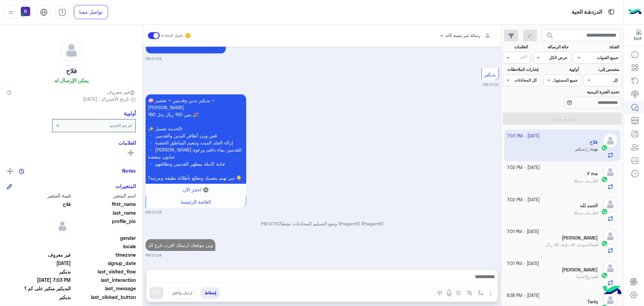
click at [567, 182] on div "انت أرسل مرفقًا" at bounding box center [552, 184] width 91 height 12
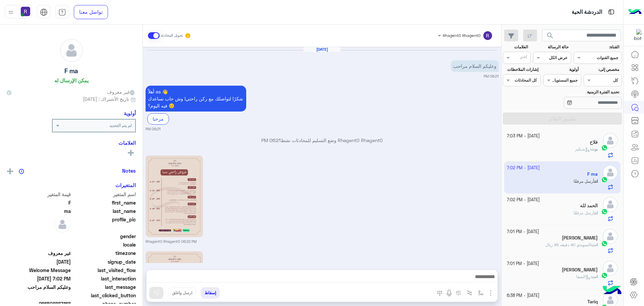
scroll to position [1016, 0]
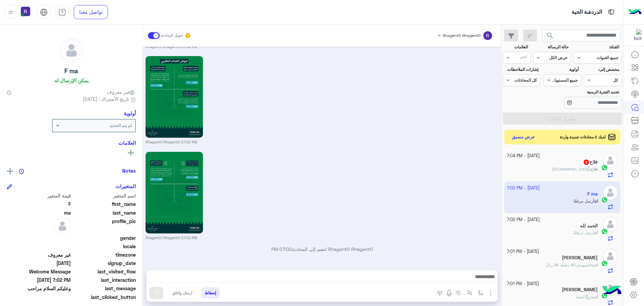
click at [576, 168] on span "حي القدس" at bounding box center [571, 168] width 38 height 5
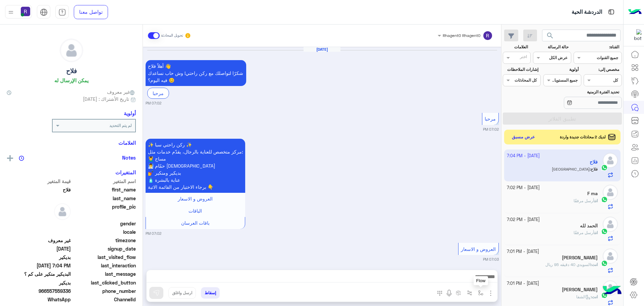
click at [480, 293] on img "button" at bounding box center [480, 292] width 5 height 5
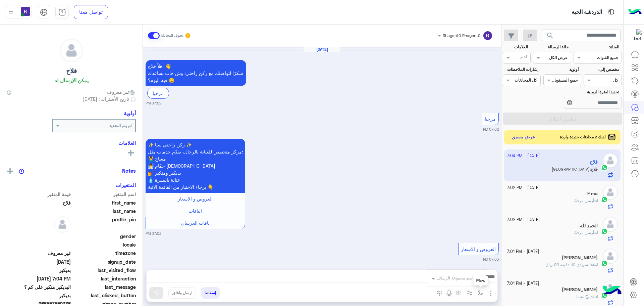
scroll to position [1091, 0]
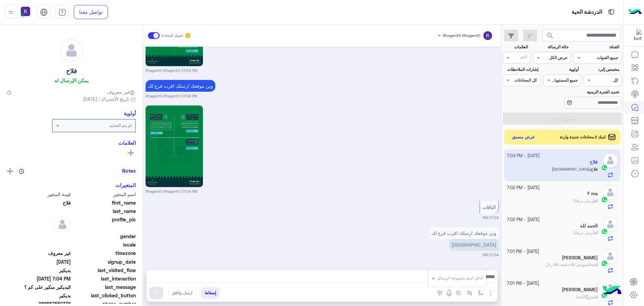
click at [479, 280] on div "أدخل اسم مجموعة الرسائل" at bounding box center [460, 278] width 46 height 6
click at [360, 221] on div "Sep 22, 2025 أهلاً فلاح 👋 شكرًا لتواصلك مع ركن راحتي! وش حاب نساعدك فيه اليوم؟ …" at bounding box center [322, 155] width 358 height 216
click at [482, 293] on img "button" at bounding box center [480, 292] width 5 height 5
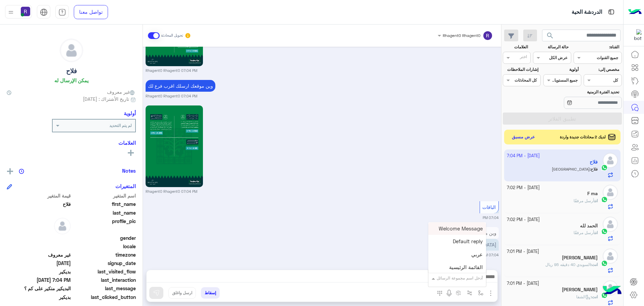
click at [471, 278] on input "text" at bounding box center [466, 277] width 34 height 6
click at [462, 241] on div "لبن" at bounding box center [457, 236] width 58 height 13
type textarea "***"
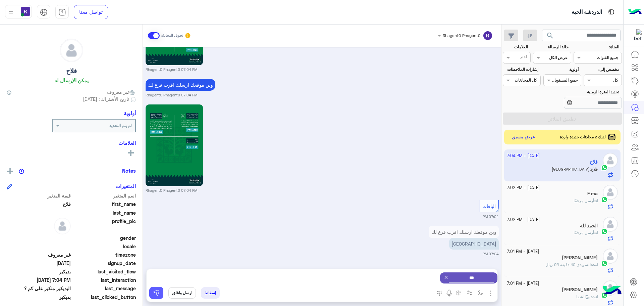
click at [153, 287] on button at bounding box center [156, 292] width 14 height 12
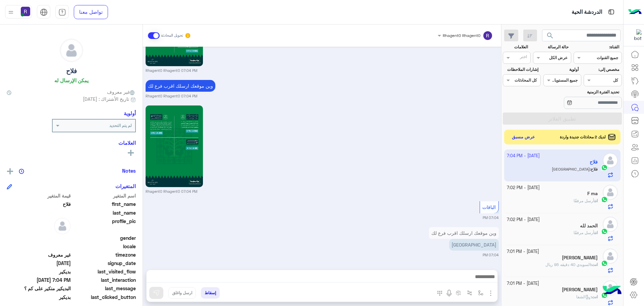
scroll to position [1091, 0]
click at [481, 291] on img "button" at bounding box center [480, 292] width 5 height 5
click at [473, 277] on input "text" at bounding box center [466, 277] width 34 height 6
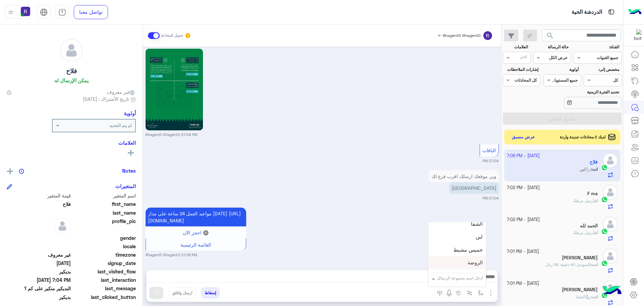
scroll to position [436, 0]
click at [464, 248] on div "الجنادرية" at bounding box center [457, 244] width 58 height 13
type textarea "*********"
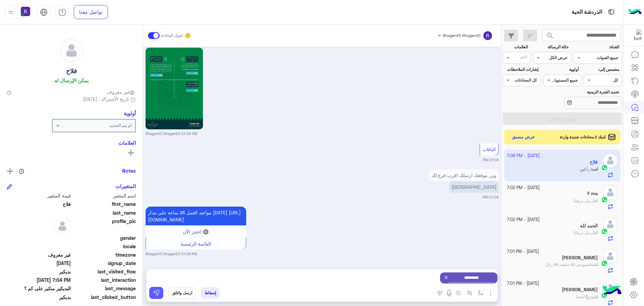
click at [153, 293] on img at bounding box center [156, 292] width 7 height 7
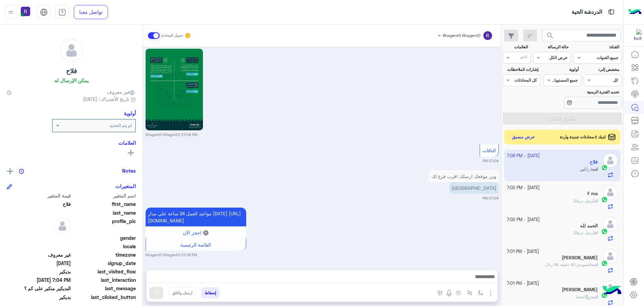
scroll to position [1154, 0]
click at [527, 136] on button "عرض مسبق" at bounding box center [523, 136] width 28 height 9
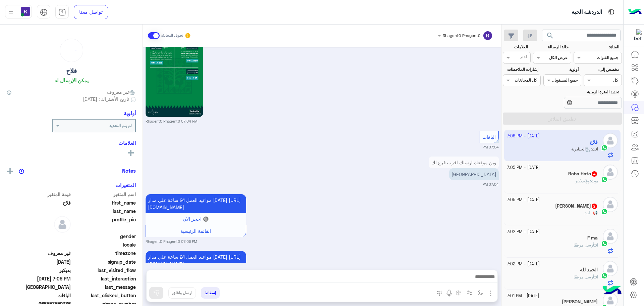
scroll to position [1166, 0]
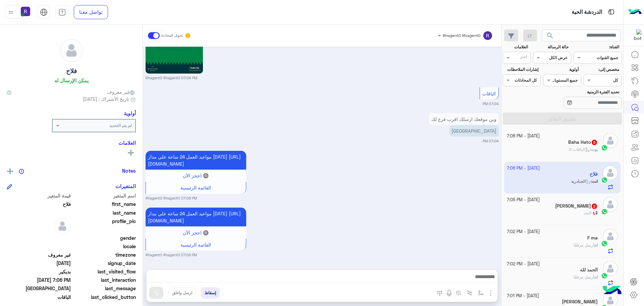
click at [565, 216] on div "📢 البث" at bounding box center [552, 216] width 91 height 12
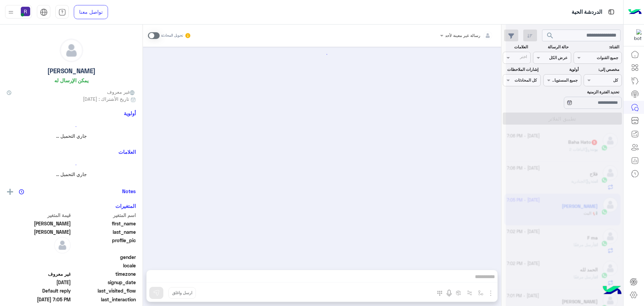
scroll to position [266, 0]
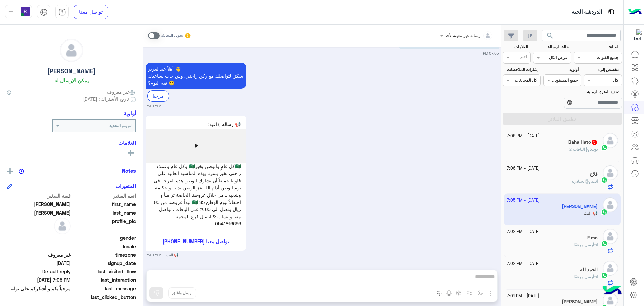
click at [157, 35] on span at bounding box center [154, 35] width 12 height 7
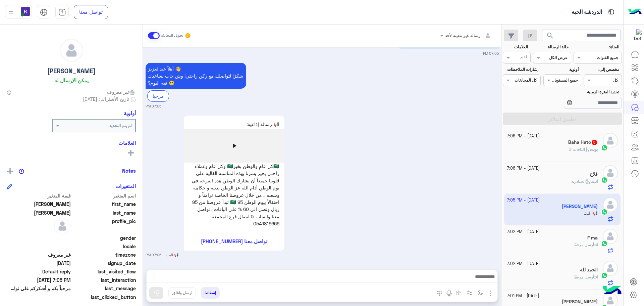
scroll to position [283, 0]
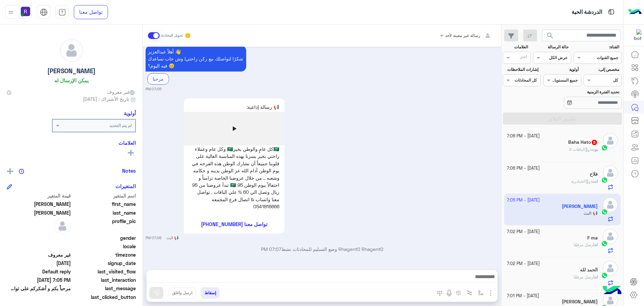
click at [490, 293] on img "button" at bounding box center [491, 293] width 8 height 8
click at [486, 279] on button "الصور" at bounding box center [480, 277] width 29 height 13
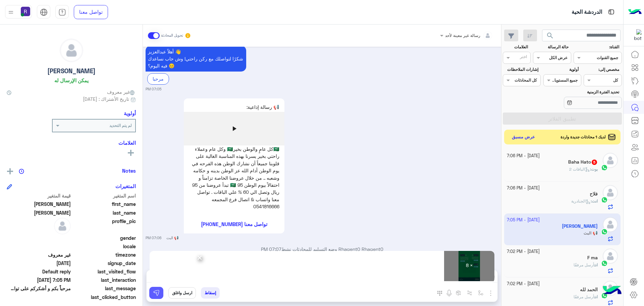
click at [157, 292] on img at bounding box center [156, 292] width 7 height 7
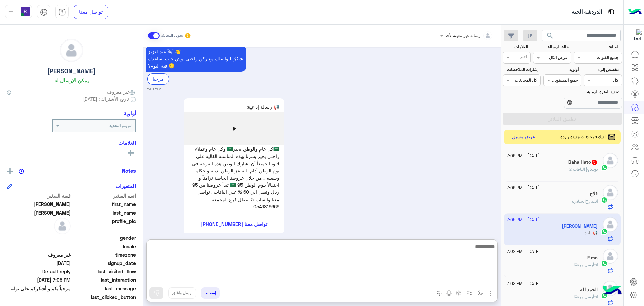
paste textarea "**********"
type textarea "**********"
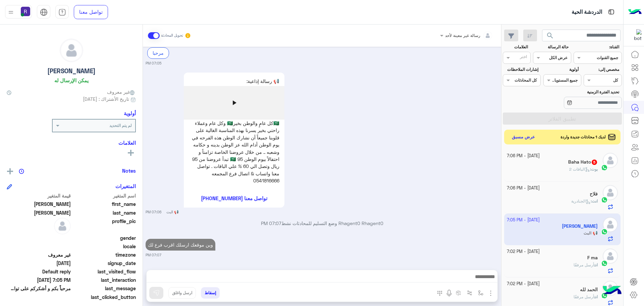
click at [551, 163] on div "Baha Hato 5" at bounding box center [552, 162] width 91 height 7
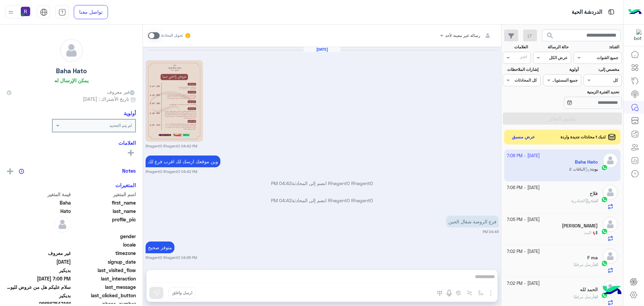
scroll to position [729, 0]
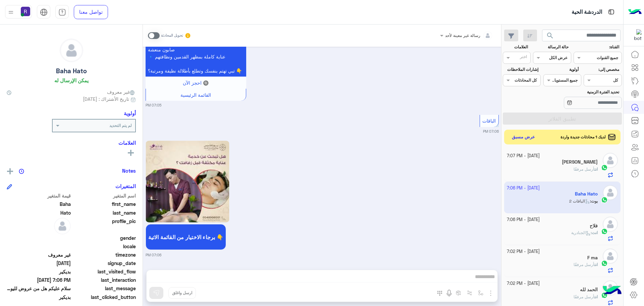
click at [155, 35] on span at bounding box center [154, 35] width 12 height 7
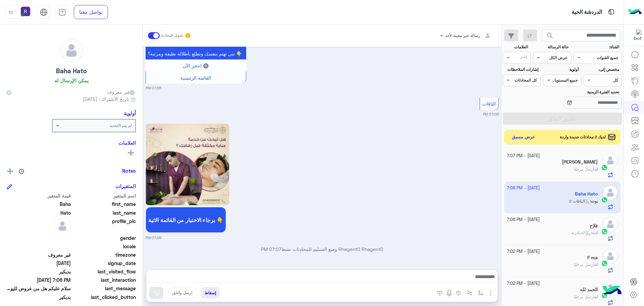
click at [490, 291] on img "button" at bounding box center [491, 293] width 8 height 8
click at [484, 278] on button "الصور" at bounding box center [480, 277] width 29 height 13
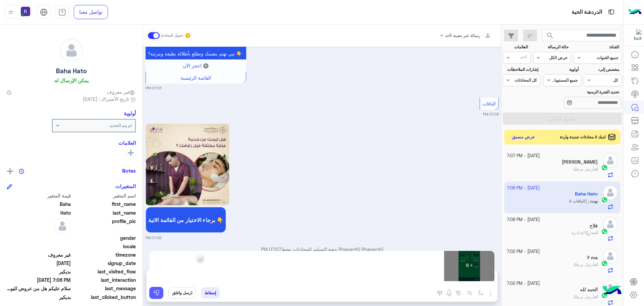
click at [153, 296] on button at bounding box center [156, 292] width 14 height 12
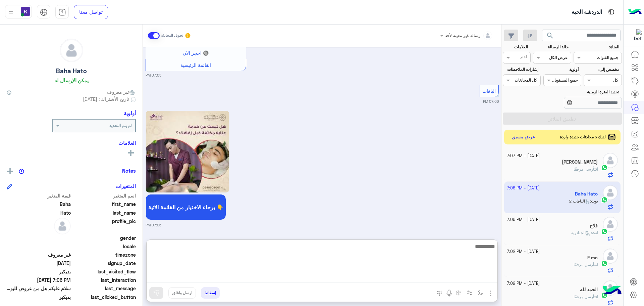
paste textarea "**********"
type textarea "**********"
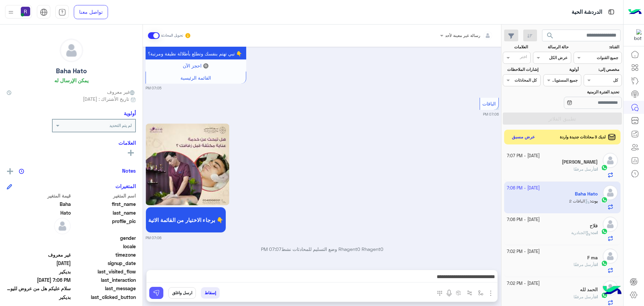
click at [157, 292] on img at bounding box center [156, 292] width 7 height 7
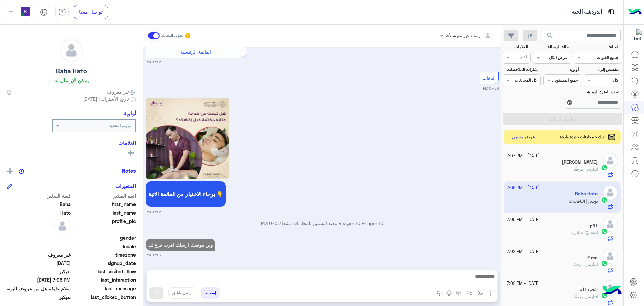
scroll to position [772, 0]
click at [523, 137] on button "عرض مسبق" at bounding box center [523, 136] width 28 height 9
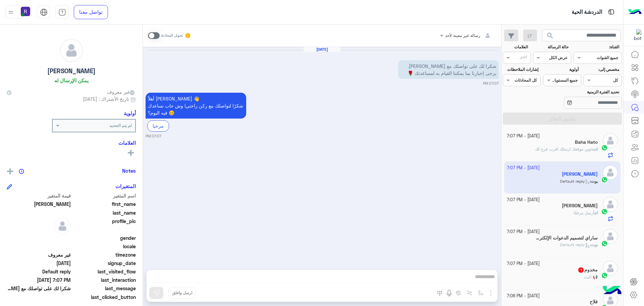
click at [157, 36] on span at bounding box center [154, 35] width 12 height 7
click at [489, 290] on img "button" at bounding box center [491, 293] width 8 height 8
click at [481, 283] on button "الصور" at bounding box center [480, 277] width 29 height 13
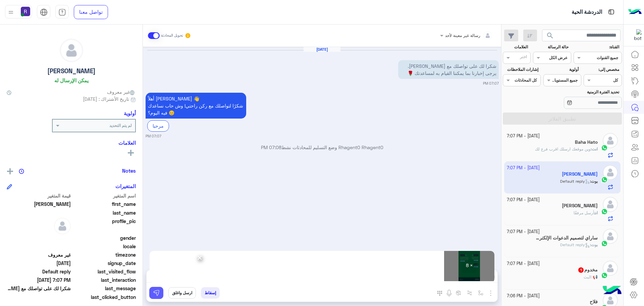
click at [156, 291] on img at bounding box center [156, 292] width 7 height 7
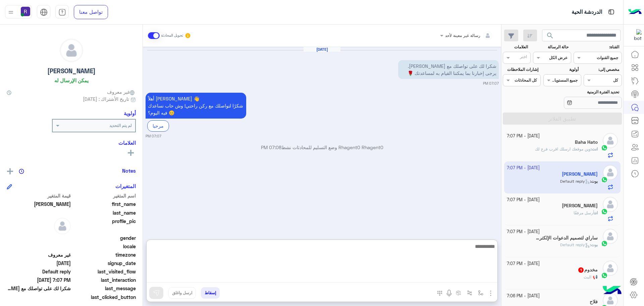
paste textarea "**********"
type textarea "**********"
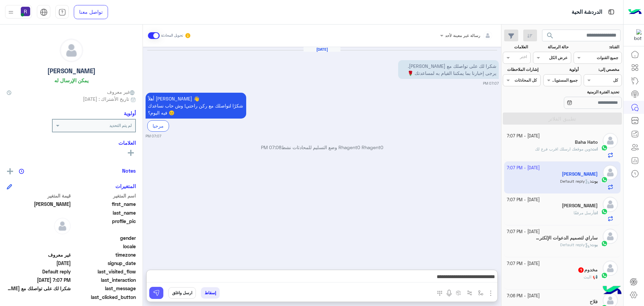
click at [160, 291] on button at bounding box center [156, 292] width 14 height 12
click at [589, 215] on span "أرسل مرفقًا" at bounding box center [583, 212] width 21 height 5
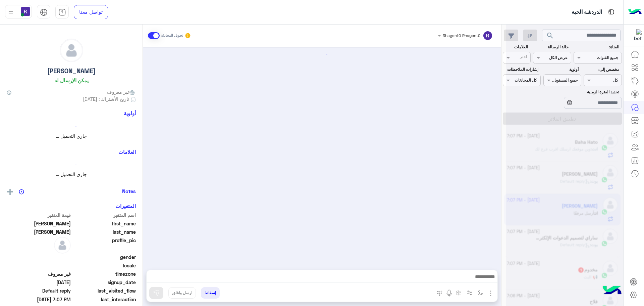
scroll to position [1089, 0]
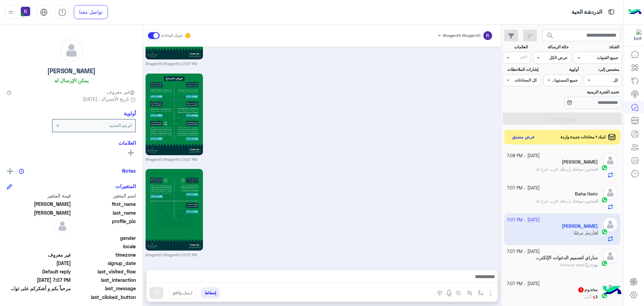
click at [580, 295] on div "📢 البث" at bounding box center [552, 299] width 91 height 12
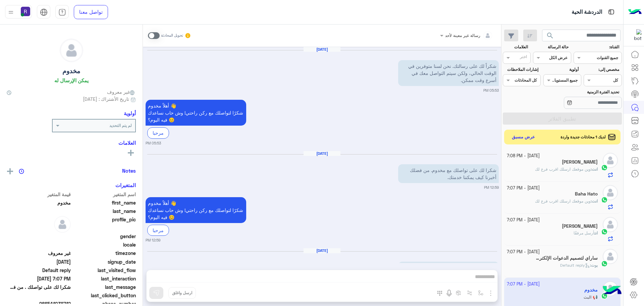
scroll to position [231, 0]
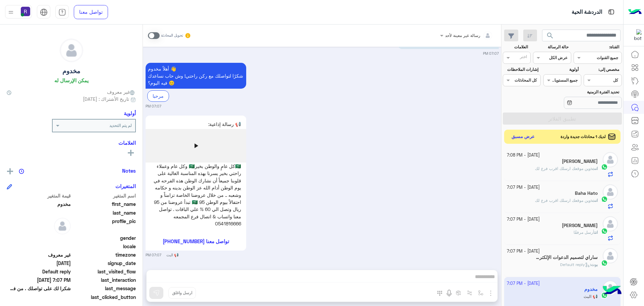
click at [528, 136] on button "عرض مسبق" at bounding box center [523, 136] width 28 height 9
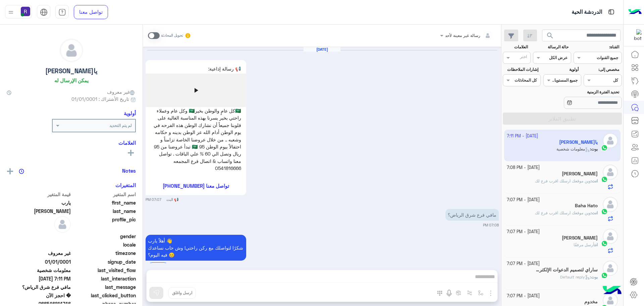
scroll to position [1053, 0]
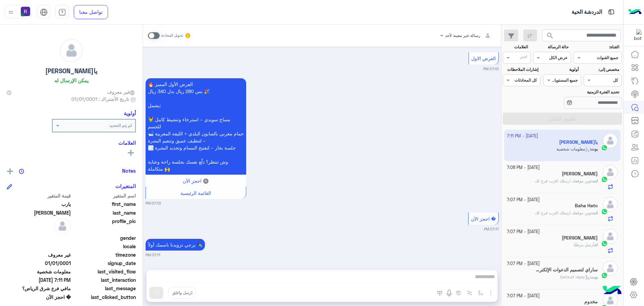
click at [156, 35] on span at bounding box center [154, 35] width 12 height 7
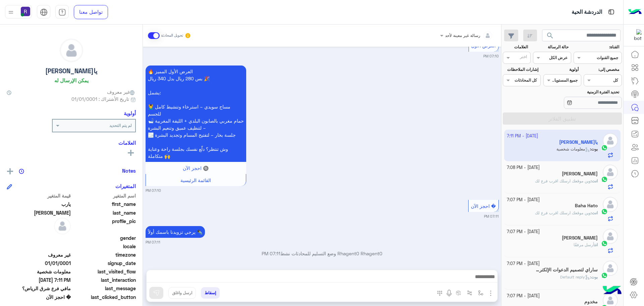
scroll to position [1070, 0]
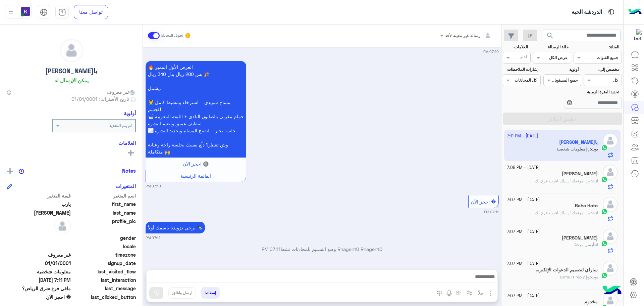
drag, startPoint x: 493, startPoint y: 293, endPoint x: 483, endPoint y: 290, distance: 10.1
click at [492, 293] on img "button" at bounding box center [491, 293] width 8 height 8
click at [481, 281] on span "الصور" at bounding box center [478, 278] width 12 height 8
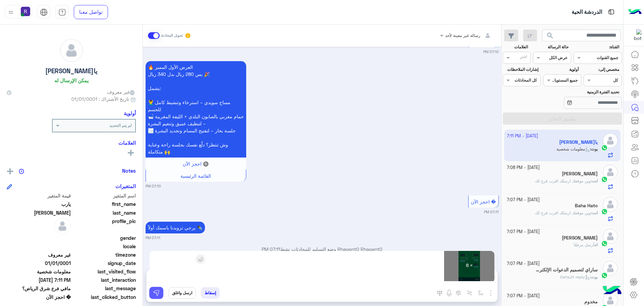
click at [158, 291] on img at bounding box center [156, 292] width 7 height 7
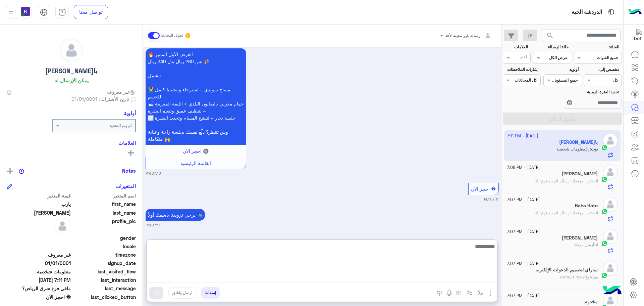
paste textarea "**********"
type textarea "**********"
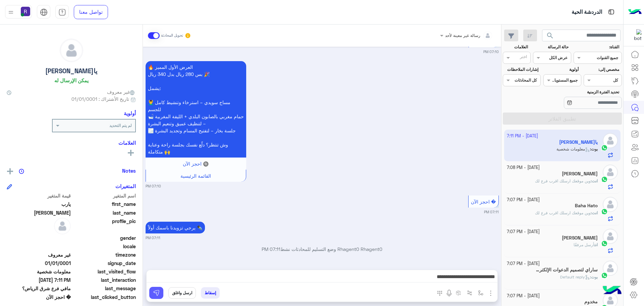
click at [157, 291] on img at bounding box center [156, 292] width 7 height 7
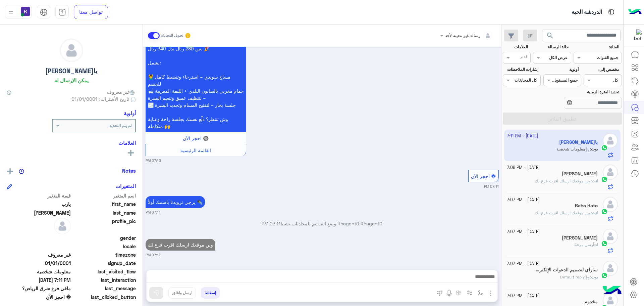
click at [567, 175] on div "[PERSON_NAME]" at bounding box center [552, 174] width 91 height 7
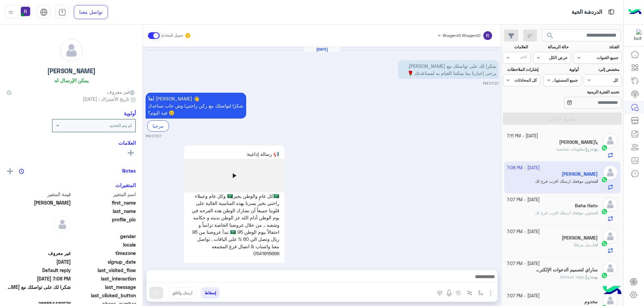
scroll to position [870, 0]
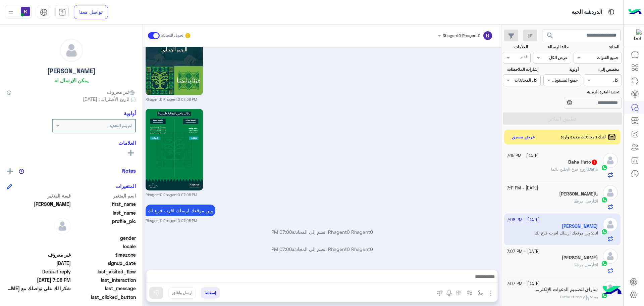
click at [544, 171] on div "Baha : أروح فرع الخليج دائما" at bounding box center [552, 172] width 91 height 12
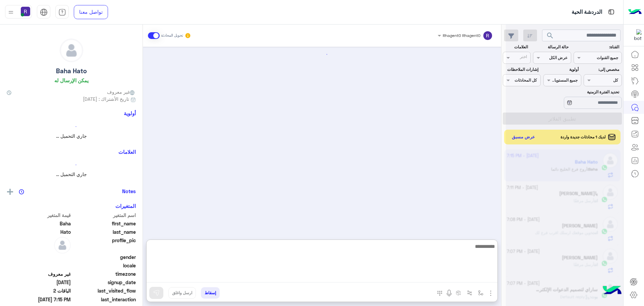
click at [297, 274] on textarea at bounding box center [322, 262] width 351 height 40
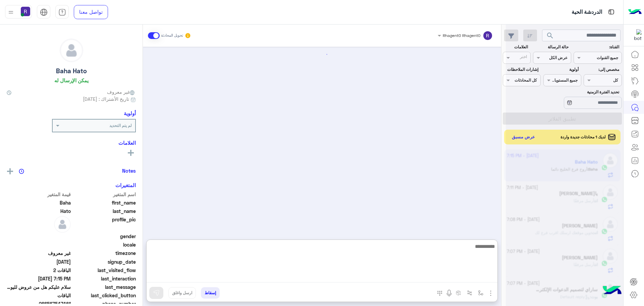
scroll to position [1186, 0]
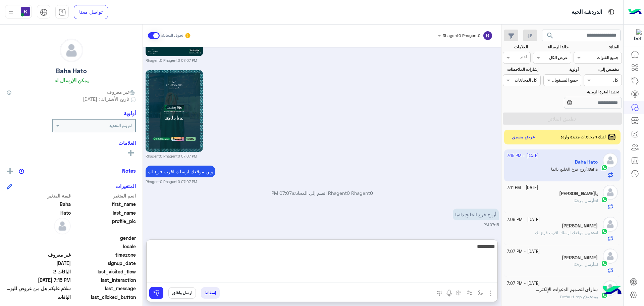
type textarea "*********"
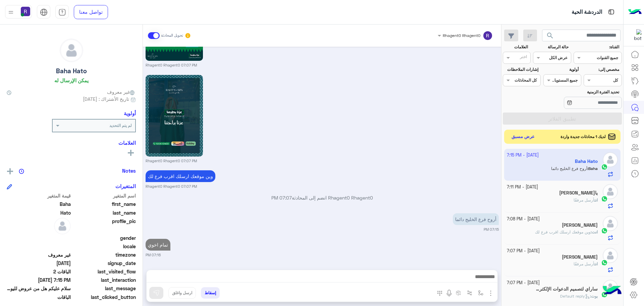
click at [516, 139] on button "عرض مسبق" at bounding box center [523, 136] width 28 height 9
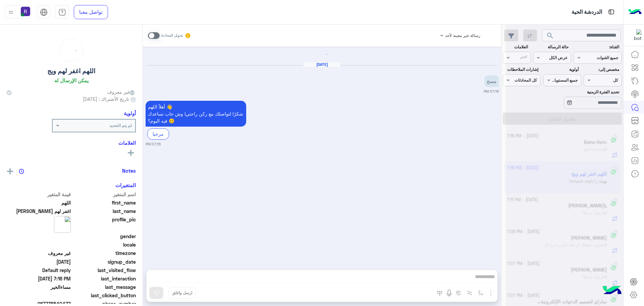
scroll to position [38, 0]
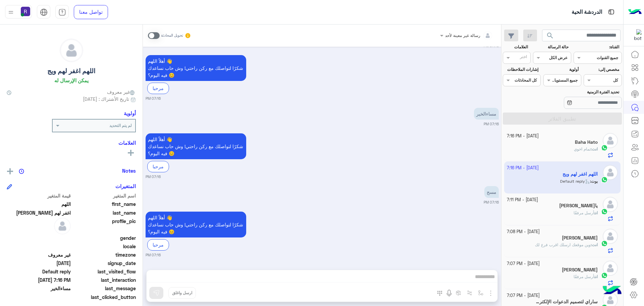
click at [576, 146] on div "Baha Hato" at bounding box center [552, 142] width 91 height 7
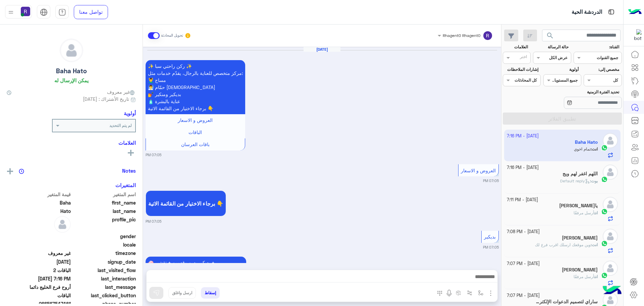
scroll to position [1156, 0]
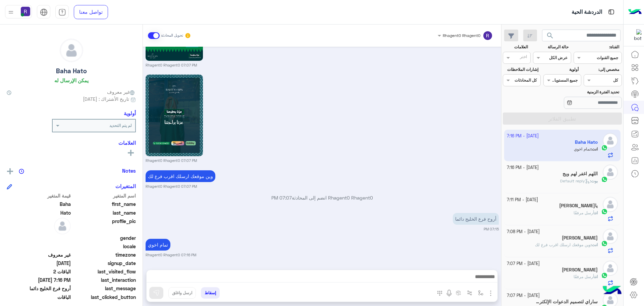
click at [454, 130] on div "Rhagent0 Rhagent0 07:07 PM" at bounding box center [322, 118] width 353 height 90
click at [586, 180] on icon at bounding box center [587, 180] width 5 height 5
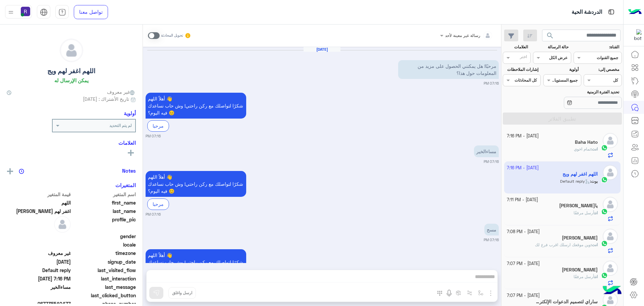
scroll to position [38, 0]
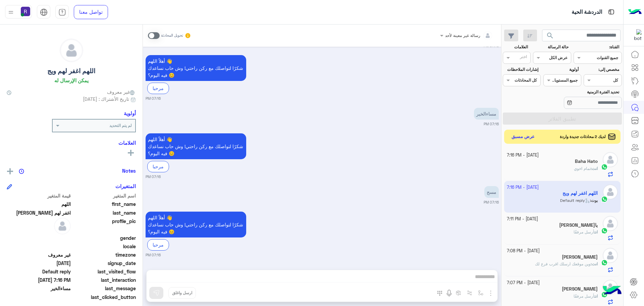
click at [520, 135] on button "عرض مسبق" at bounding box center [523, 136] width 28 height 9
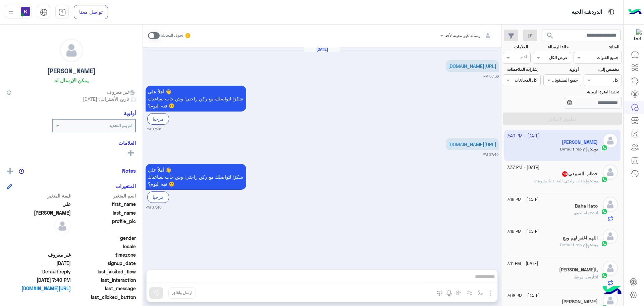
click at [156, 36] on span at bounding box center [154, 35] width 12 height 7
drag, startPoint x: 488, startPoint y: 293, endPoint x: 480, endPoint y: 279, distance: 16.7
click at [488, 293] on img "button" at bounding box center [491, 293] width 8 height 8
click at [480, 279] on span "الصور" at bounding box center [478, 278] width 12 height 8
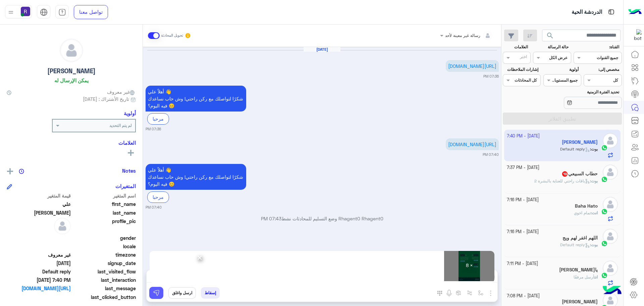
click at [155, 292] on img at bounding box center [156, 292] width 7 height 7
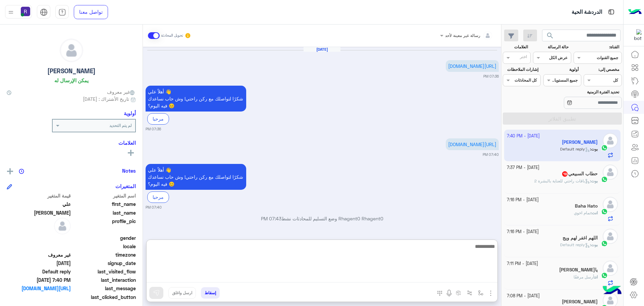
paste textarea "**********"
type textarea "**********"
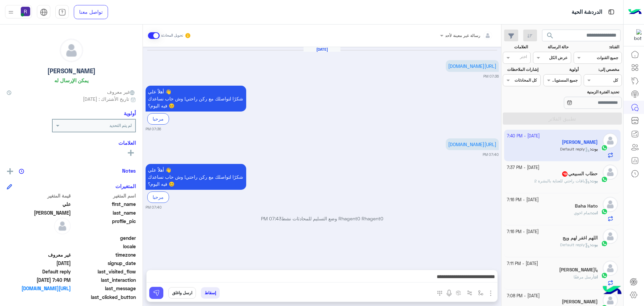
click at [158, 297] on button at bounding box center [156, 292] width 14 height 12
click at [555, 180] on span "باقات راحتي للعناية بالبشرة 2" at bounding box center [562, 180] width 56 height 5
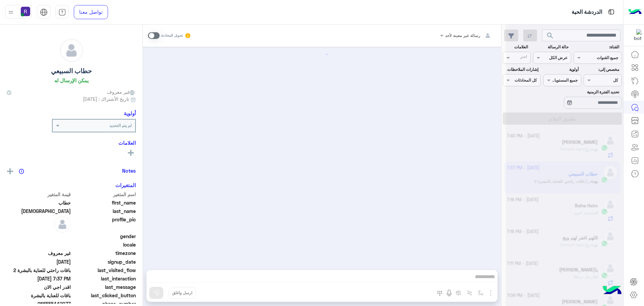
scroll to position [952, 0]
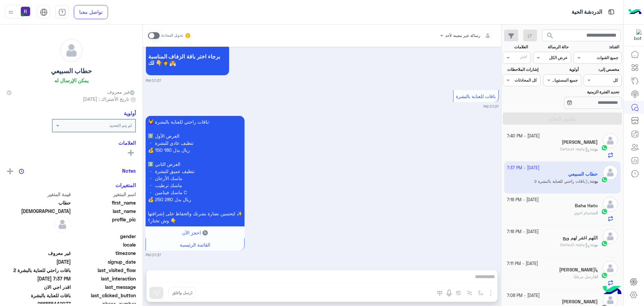
click at [156, 36] on span at bounding box center [154, 35] width 12 height 7
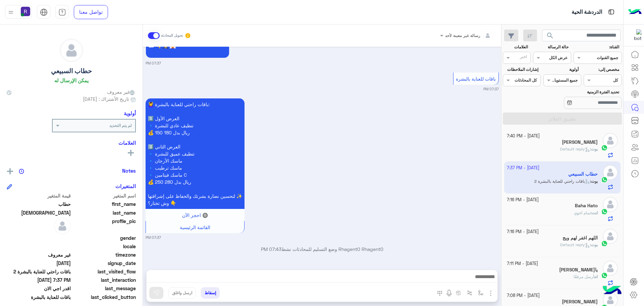
drag, startPoint x: 490, startPoint y: 293, endPoint x: 471, endPoint y: 277, distance: 25.7
click at [490, 293] on img "button" at bounding box center [491, 293] width 8 height 8
click at [471, 277] on button "الصور" at bounding box center [480, 277] width 29 height 13
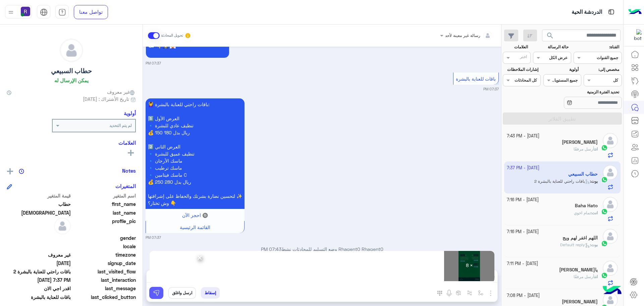
click at [153, 290] on img at bounding box center [156, 292] width 7 height 7
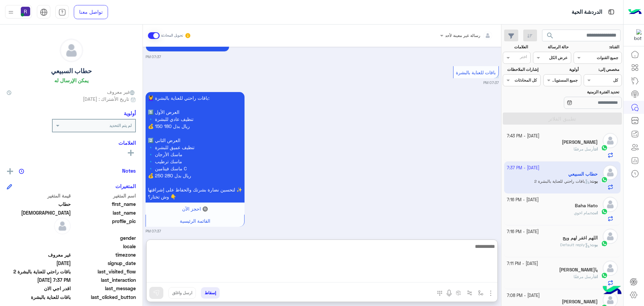
paste textarea "**********"
type textarea "**********"
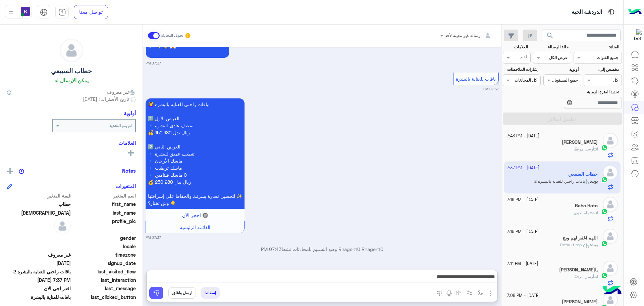
click at [152, 294] on button at bounding box center [156, 292] width 14 height 12
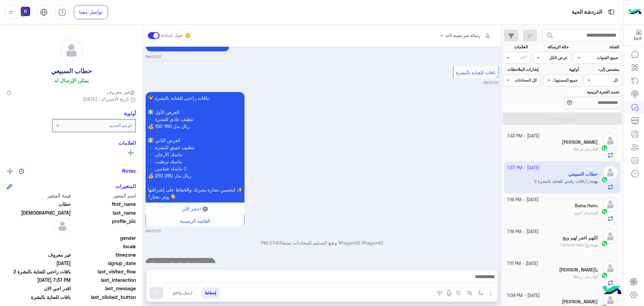
scroll to position [995, 0]
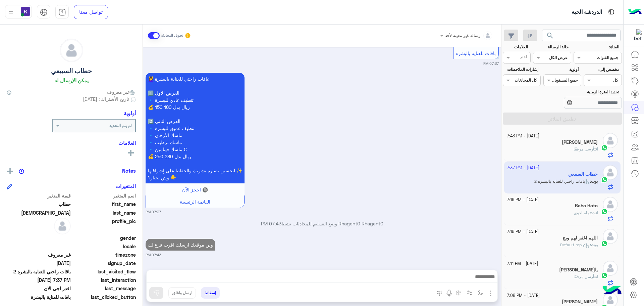
click at [588, 211] on span "تمام اخوي" at bounding box center [582, 212] width 17 height 5
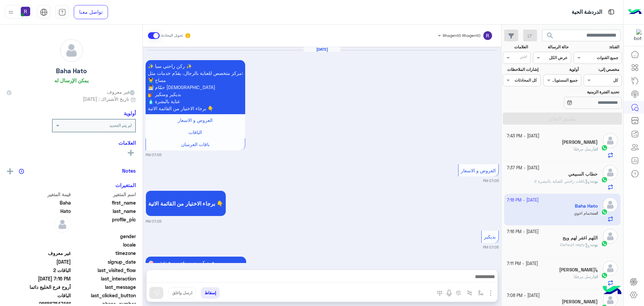
scroll to position [1156, 0]
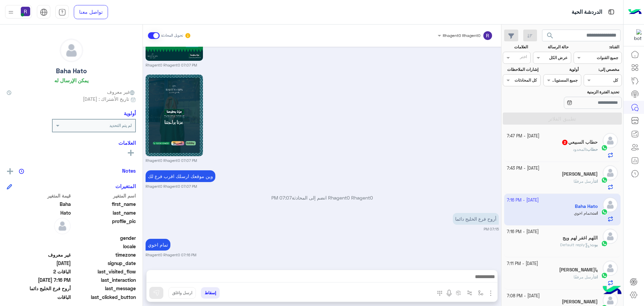
click at [577, 147] on span "المحدود" at bounding box center [579, 149] width 13 height 5
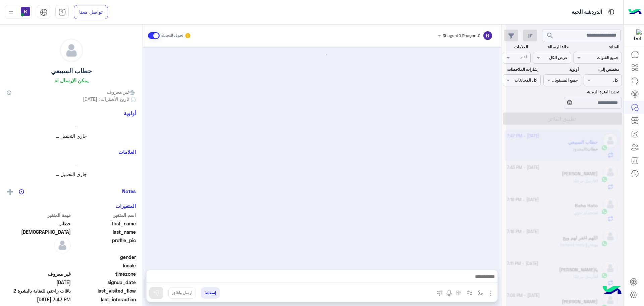
scroll to position [1209, 0]
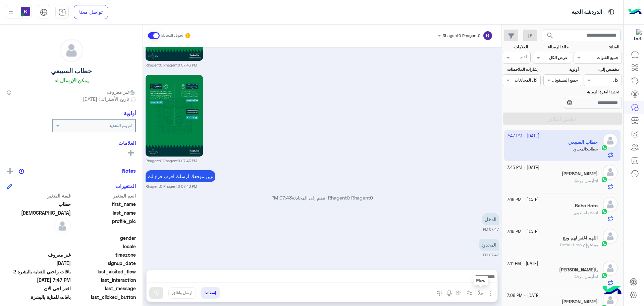
click at [482, 292] on img "button" at bounding box center [480, 292] width 5 height 5
click at [474, 277] on input "text" at bounding box center [466, 277] width 34 height 6
click at [469, 269] on div "لبن" at bounding box center [457, 270] width 58 height 13
type textarea "***"
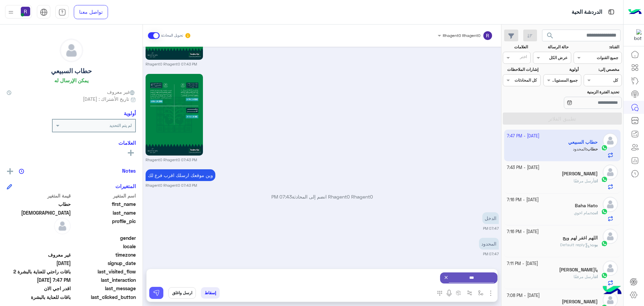
click at [159, 296] on button at bounding box center [156, 292] width 14 height 12
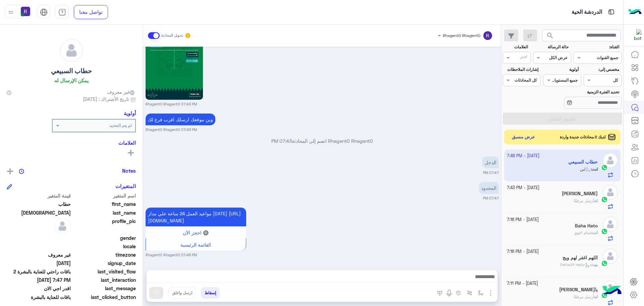
scroll to position [1298, 0]
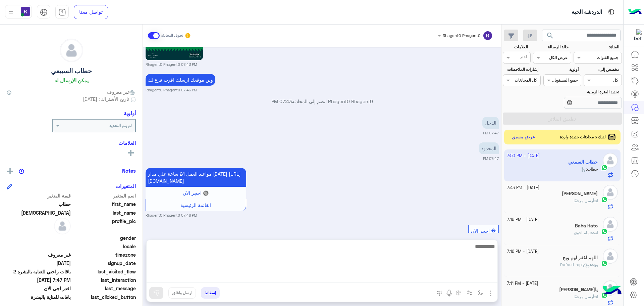
click at [245, 273] on textarea at bounding box center [322, 262] width 351 height 40
type textarea "**********"
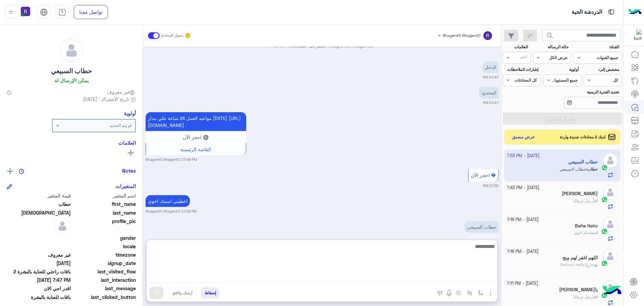
scroll to position [1380, 0]
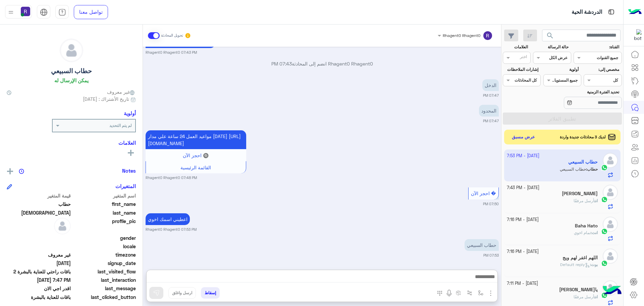
click at [334, 237] on div "حطاب السبيعي 07:53 PM" at bounding box center [322, 247] width 353 height 20
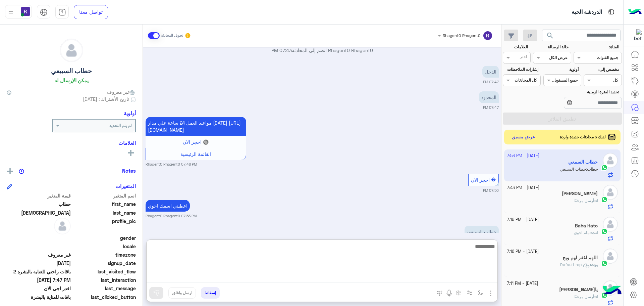
click at [322, 279] on textarea at bounding box center [322, 262] width 351 height 40
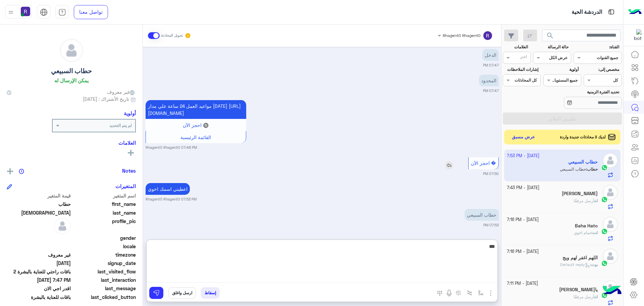
type textarea "**"
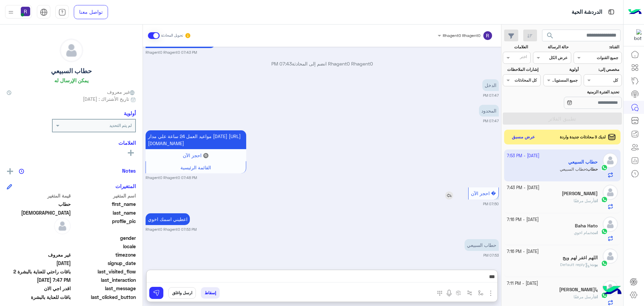
click at [451, 166] on div "Sep 22, 2025 أهلاً حطاب 👋 شكرًا لتواصلك مع ركن راحتي! وش حاب نساعدك فيه اليوم؟ …" at bounding box center [322, 155] width 358 height 216
click at [160, 293] on button at bounding box center [156, 292] width 14 height 12
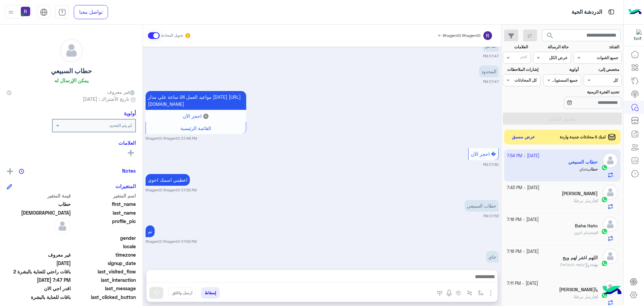
scroll to position [1401, 0]
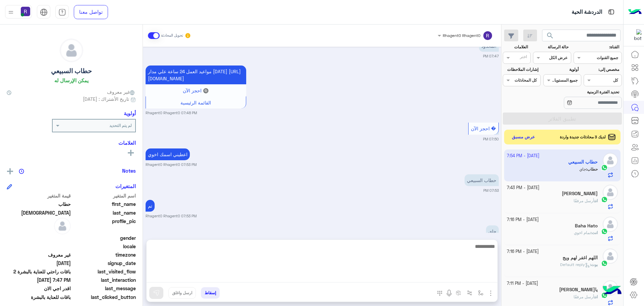
click at [329, 275] on textarea at bounding box center [322, 262] width 351 height 40
type textarea "*"
type textarea "***"
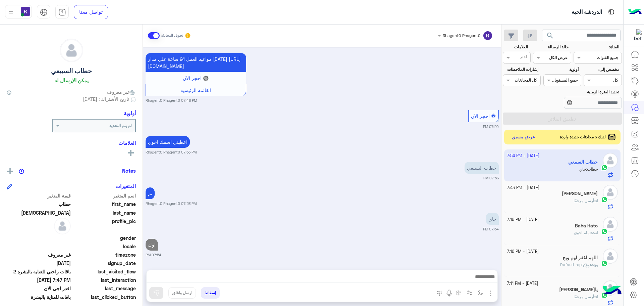
click at [403, 210] on div "Sep 22, 2025 أهلاً حطاب 👋 شكرًا لتواصلك مع ركن راحتي! وش حاب نساعدك فيه اليوم؟ …" at bounding box center [322, 155] width 358 height 216
click at [531, 137] on button "عرض مسبق" at bounding box center [523, 136] width 28 height 9
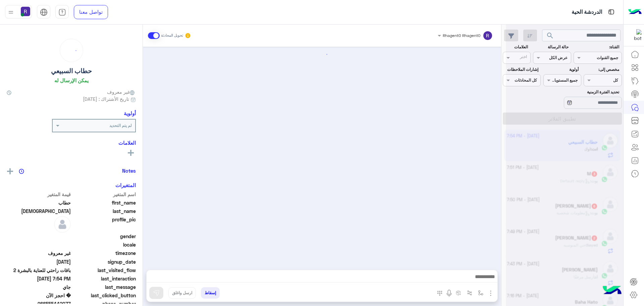
scroll to position [888, 0]
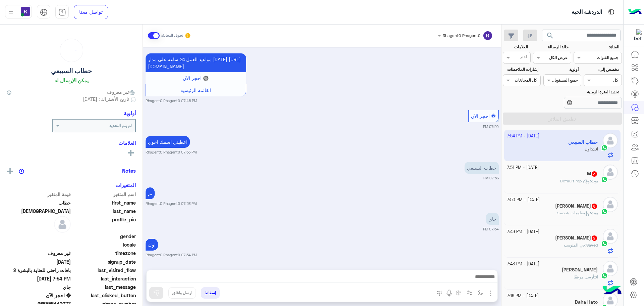
click at [571, 247] on p "Sayed : حي المنوسيه" at bounding box center [580, 245] width 34 height 6
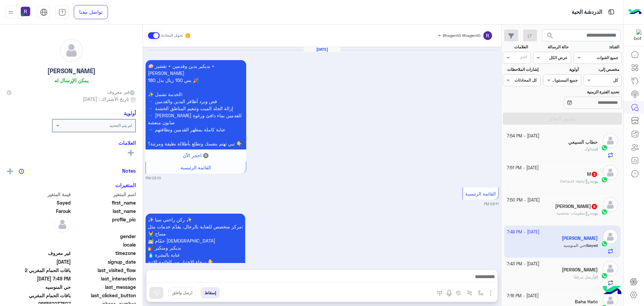
scroll to position [1239, 0]
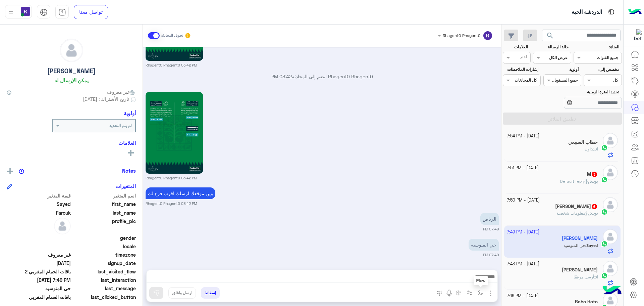
click at [478, 293] on img "button" at bounding box center [480, 292] width 5 height 5
click at [474, 277] on input "text" at bounding box center [466, 277] width 34 height 6
click at [464, 247] on div "الجنادرية" at bounding box center [457, 244] width 58 height 13
type textarea "*********"
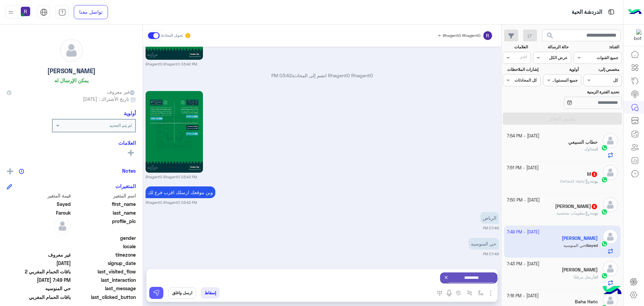
click at [160, 291] on button at bounding box center [156, 292] width 14 height 12
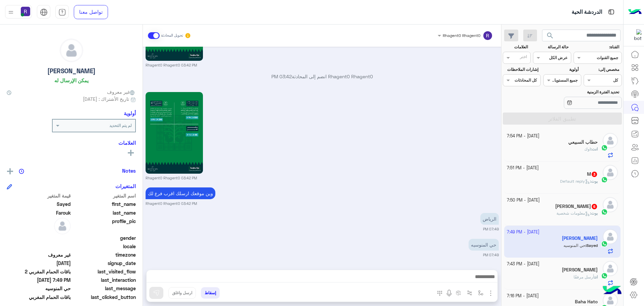
scroll to position [1239, 0]
click at [577, 218] on div "بوت : معلومات شخصية" at bounding box center [552, 216] width 91 height 12
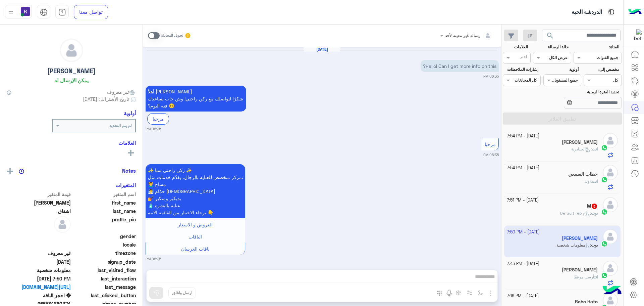
scroll to position [526, 0]
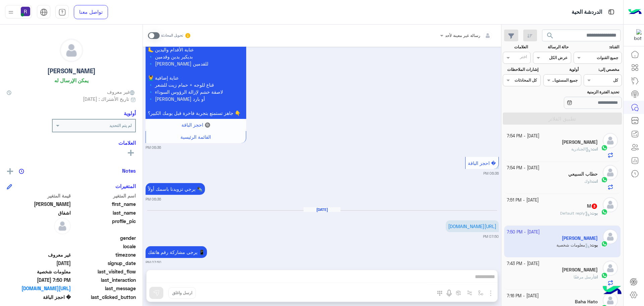
click at [155, 35] on span at bounding box center [154, 35] width 12 height 7
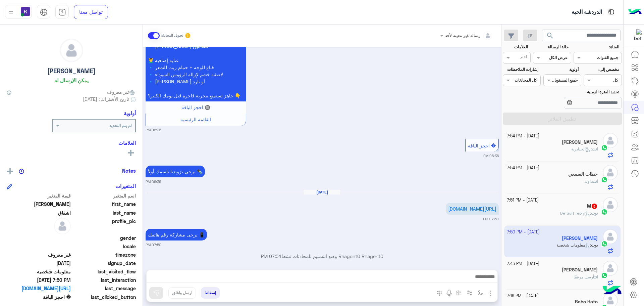
click at [491, 289] on img "button" at bounding box center [491, 293] width 8 height 8
click at [480, 282] on button "الصور" at bounding box center [480, 277] width 29 height 13
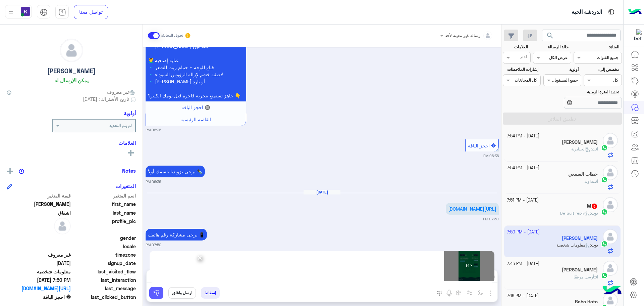
click at [157, 293] on img at bounding box center [156, 292] width 7 height 7
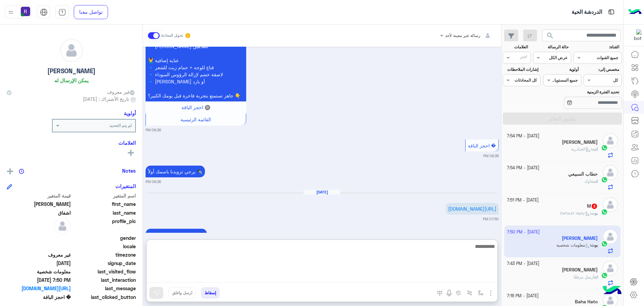
paste textarea "**********"
type textarea "**********"
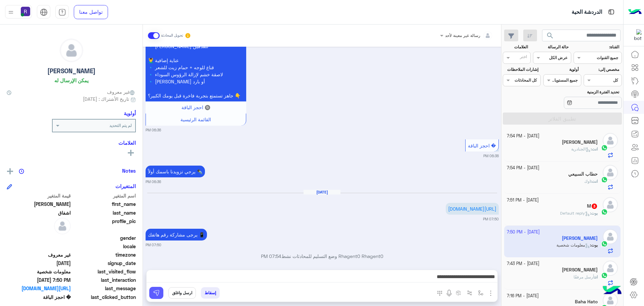
click at [158, 294] on img at bounding box center [156, 292] width 7 height 7
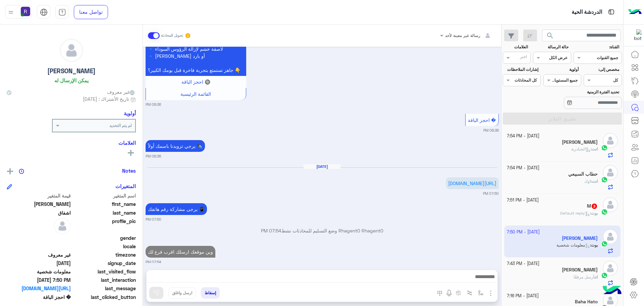
click at [549, 212] on div "بوت : Default reply" at bounding box center [552, 216] width 91 height 12
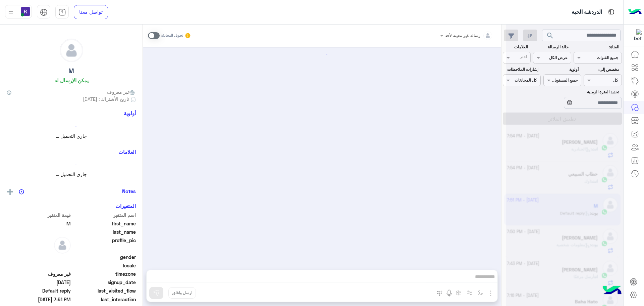
scroll to position [586, 0]
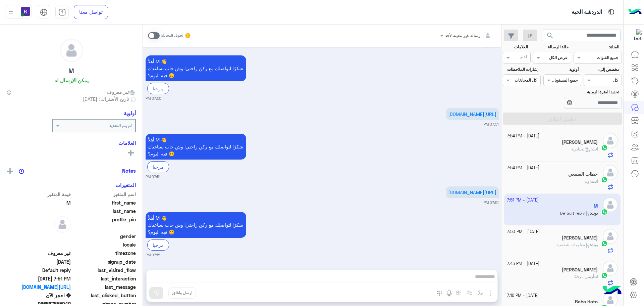
click at [156, 36] on span at bounding box center [154, 35] width 12 height 7
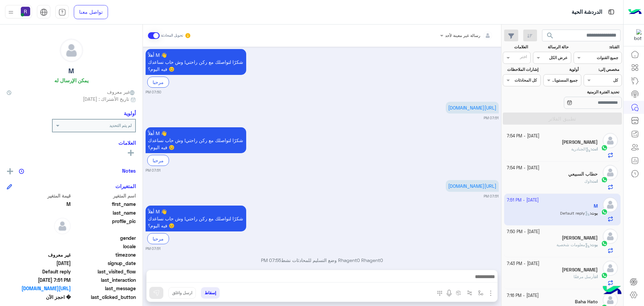
scroll to position [604, 0]
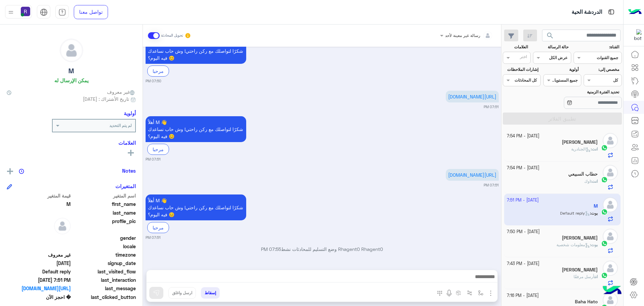
click at [489, 289] on img "button" at bounding box center [491, 293] width 8 height 8
click at [485, 280] on button "الصور" at bounding box center [480, 277] width 29 height 13
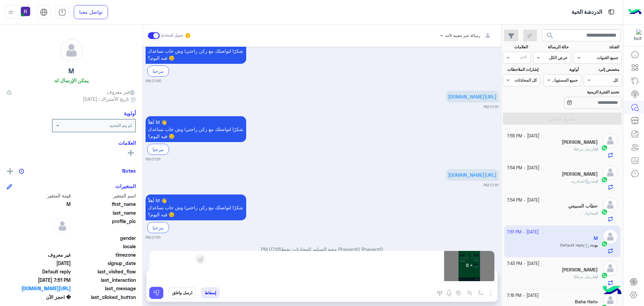
click at [157, 294] on img at bounding box center [156, 292] width 7 height 7
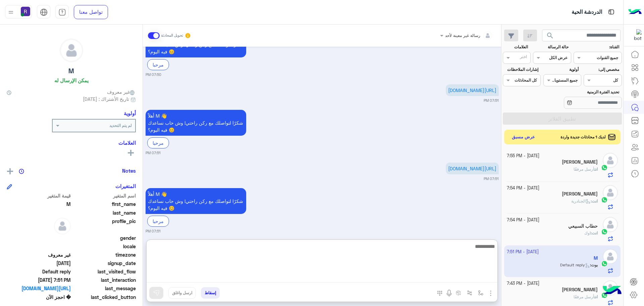
paste textarea "**********"
type textarea "**********"
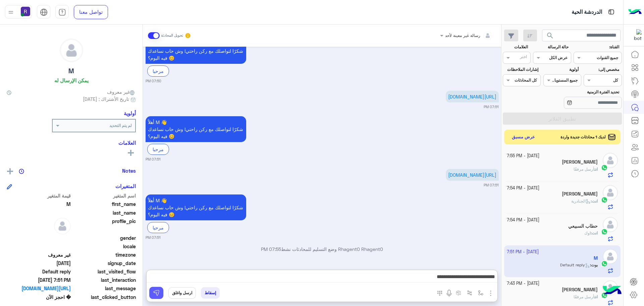
click at [156, 295] on img at bounding box center [156, 292] width 7 height 7
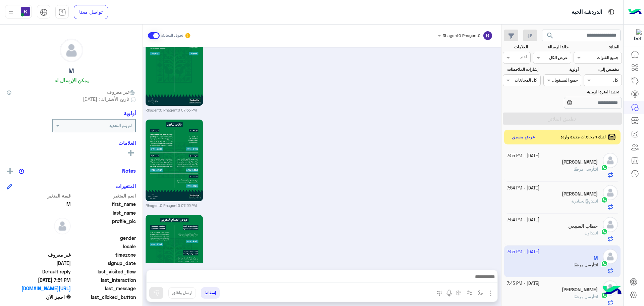
scroll to position [1409, 0]
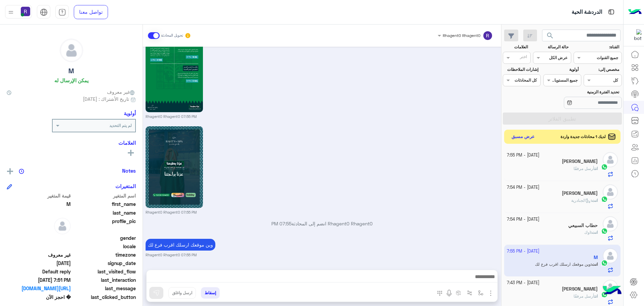
click at [528, 137] on button "عرض مسبق" at bounding box center [523, 136] width 28 height 9
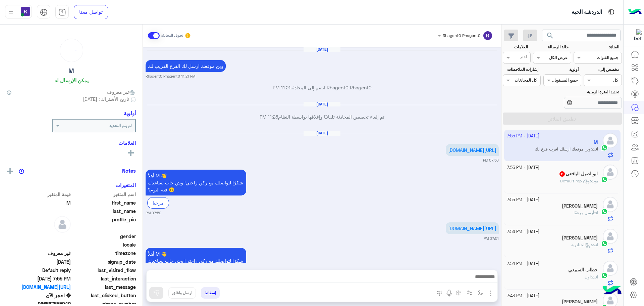
scroll to position [937, 0]
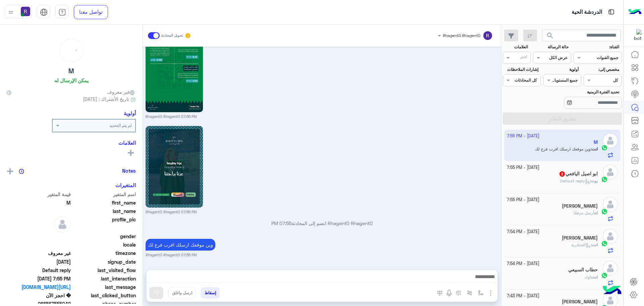
click at [569, 174] on h5 "ابو اصيل اليافعي 2" at bounding box center [578, 174] width 39 height 6
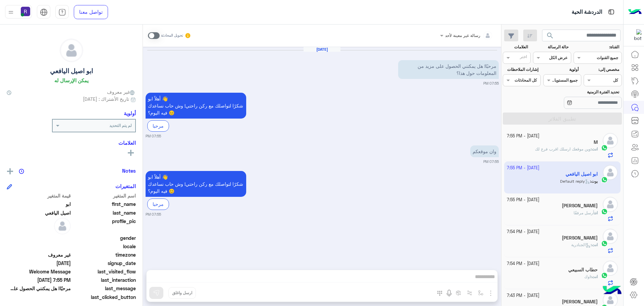
click at [156, 36] on span at bounding box center [154, 35] width 12 height 7
click at [490, 290] on img "button" at bounding box center [491, 293] width 8 height 8
click at [480, 277] on span "الصور" at bounding box center [478, 278] width 12 height 8
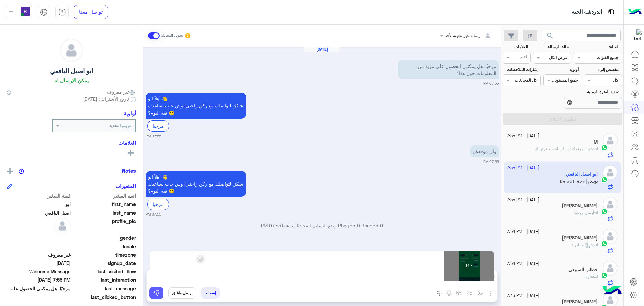
click at [156, 295] on img at bounding box center [156, 292] width 7 height 7
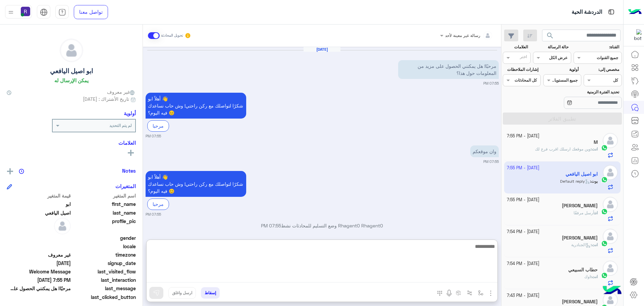
paste textarea "**********"
type textarea "**********"
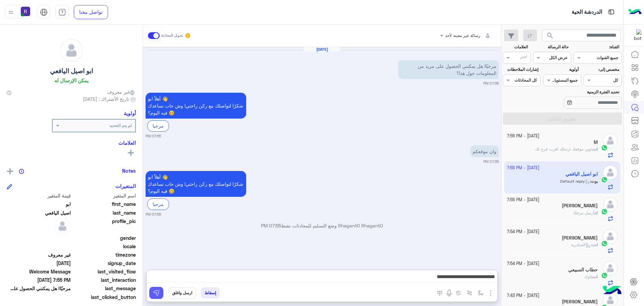
click at [157, 295] on img at bounding box center [156, 292] width 7 height 7
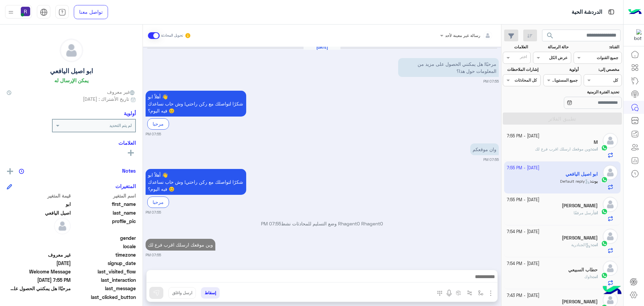
click at [583, 208] on h5 "[PERSON_NAME]" at bounding box center [580, 206] width 36 height 6
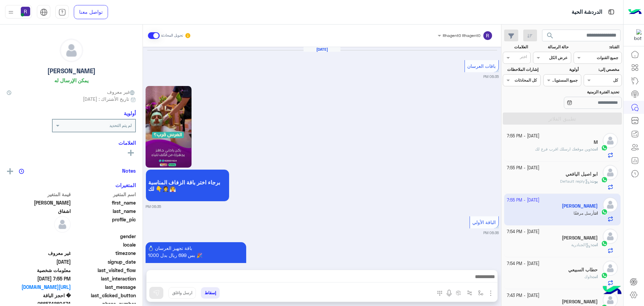
scroll to position [1158, 0]
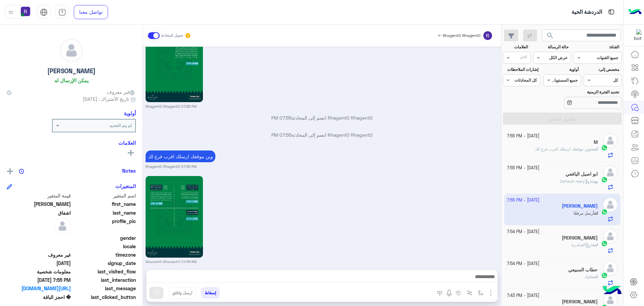
click at [571, 242] on span "الجنادرية" at bounding box center [580, 244] width 19 height 5
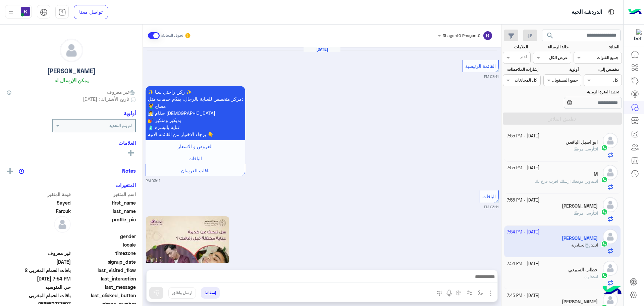
scroll to position [1176, 0]
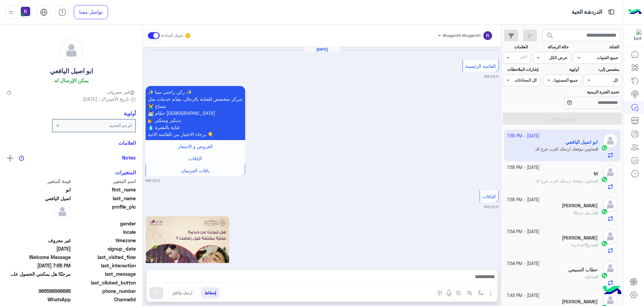
scroll to position [2162, 0]
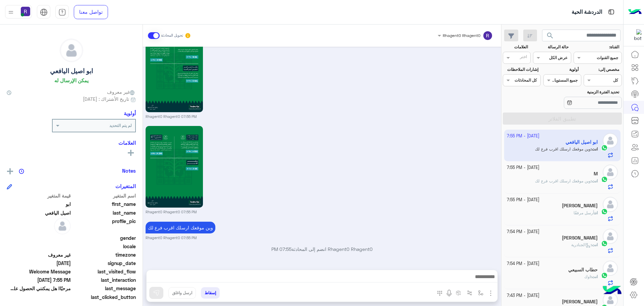
click at [582, 174] on div "M" at bounding box center [552, 174] width 91 height 7
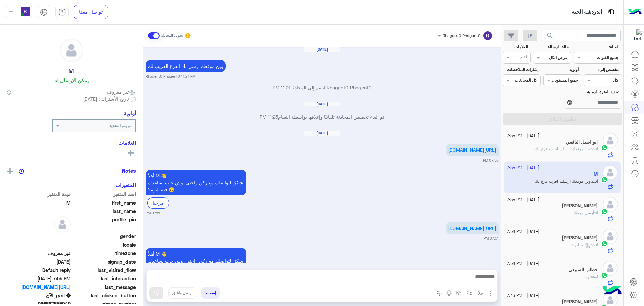
scroll to position [937, 0]
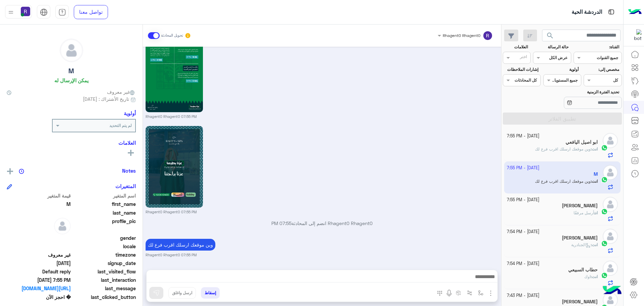
click at [584, 214] on span "أرسل مرفقًا" at bounding box center [583, 212] width 21 height 5
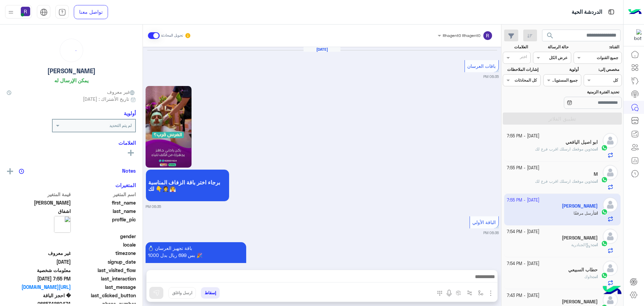
scroll to position [1158, 0]
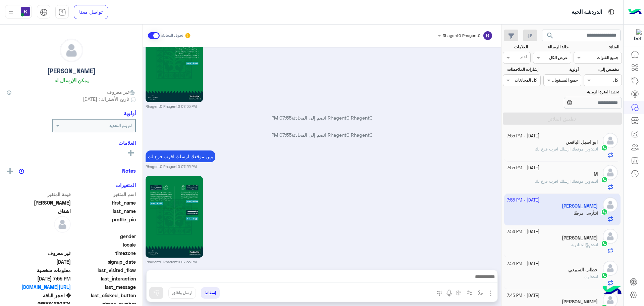
click at [578, 145] on h5 "ابو اصيل اليافعي" at bounding box center [581, 142] width 32 height 6
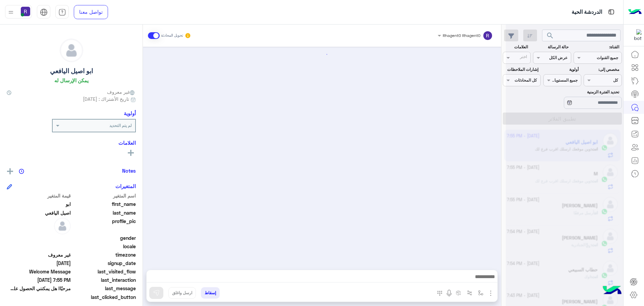
scroll to position [782, 0]
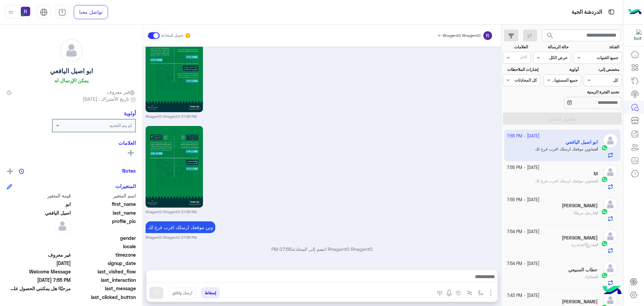
click at [583, 178] on span "وين موقعك ارسلك اقرب فرع لك" at bounding box center [563, 180] width 56 height 5
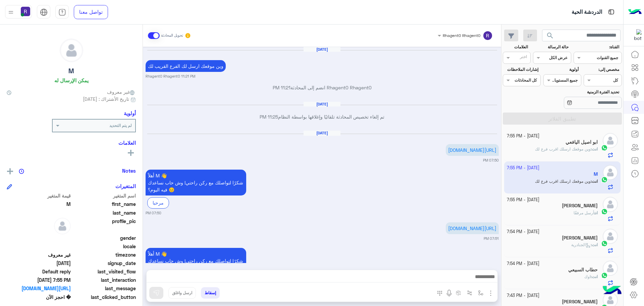
scroll to position [937, 0]
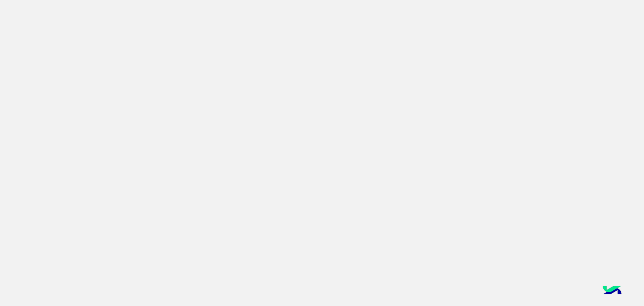
scroll to position [253, 0]
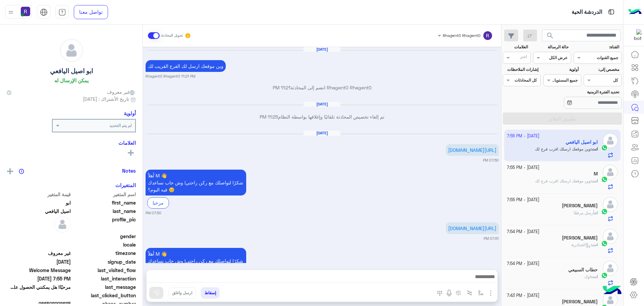
scroll to position [1924, 0]
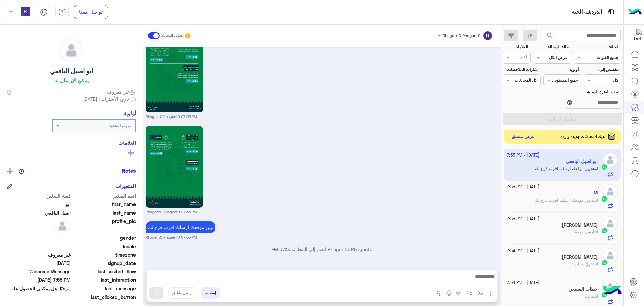
click at [523, 141] on button "عرض مسبق" at bounding box center [523, 136] width 28 height 9
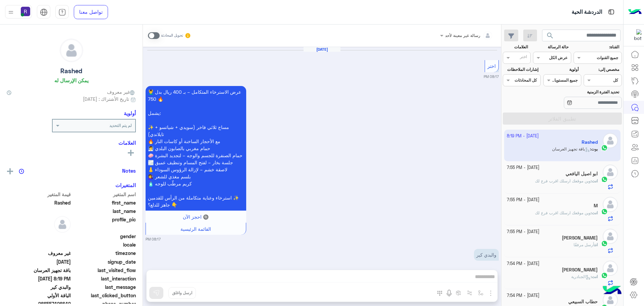
scroll to position [1298, 0]
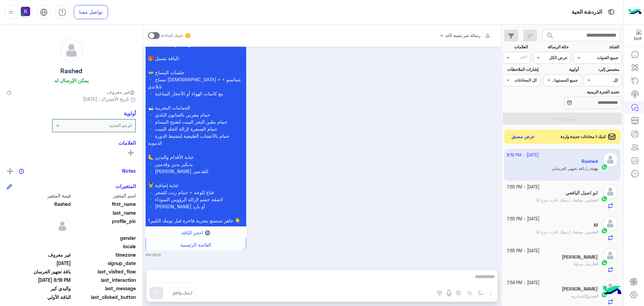
click at [534, 141] on button "عرض مسبق" at bounding box center [523, 136] width 28 height 9
